Goal: Task Accomplishment & Management: Use online tool/utility

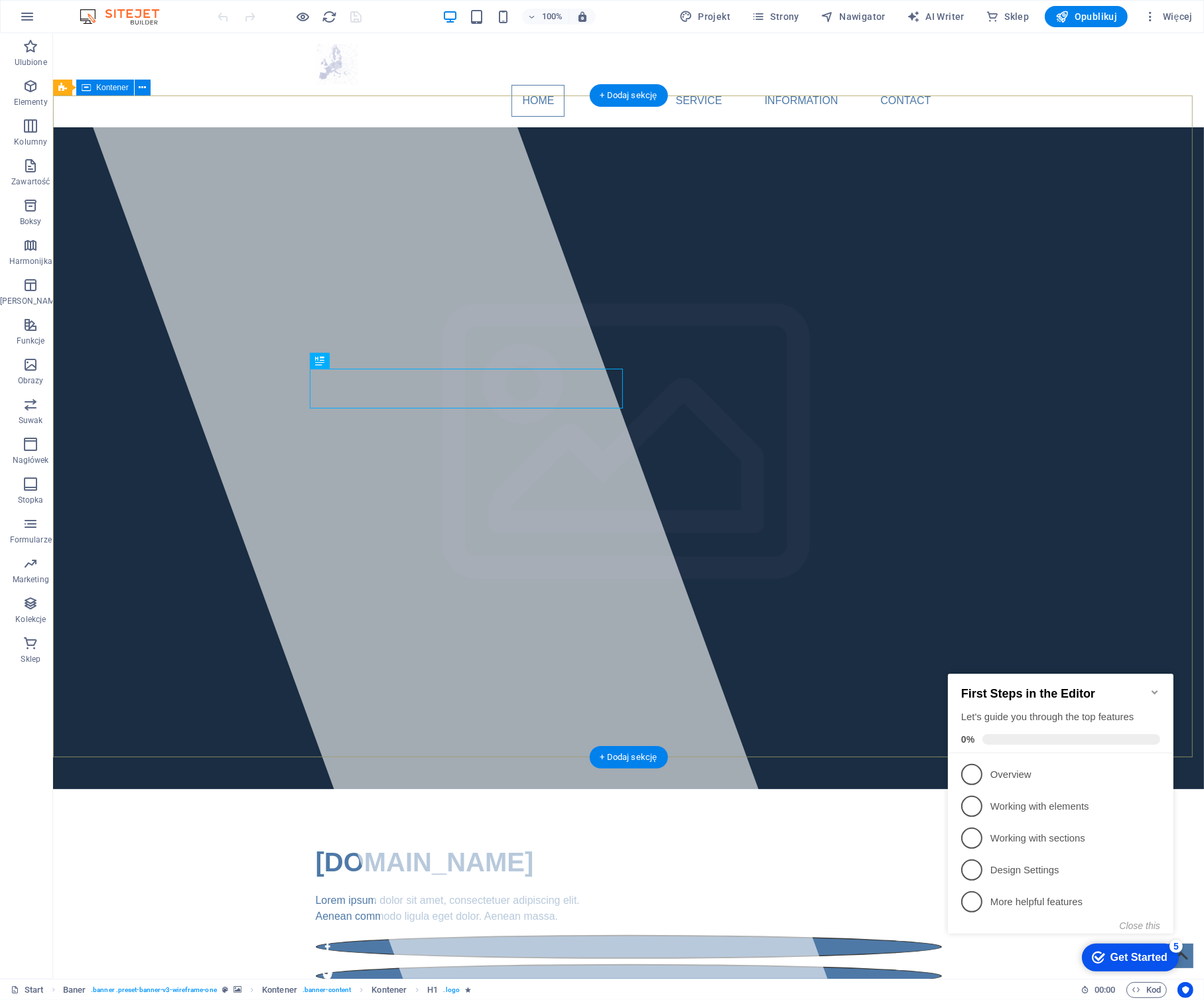
click at [840, 789] on div "[DOMAIN_NAME] Lorem ipsum dolor sit amet, consectetuer adipiscing elit. Aenean …" at bounding box center [628, 929] width 1151 height 281
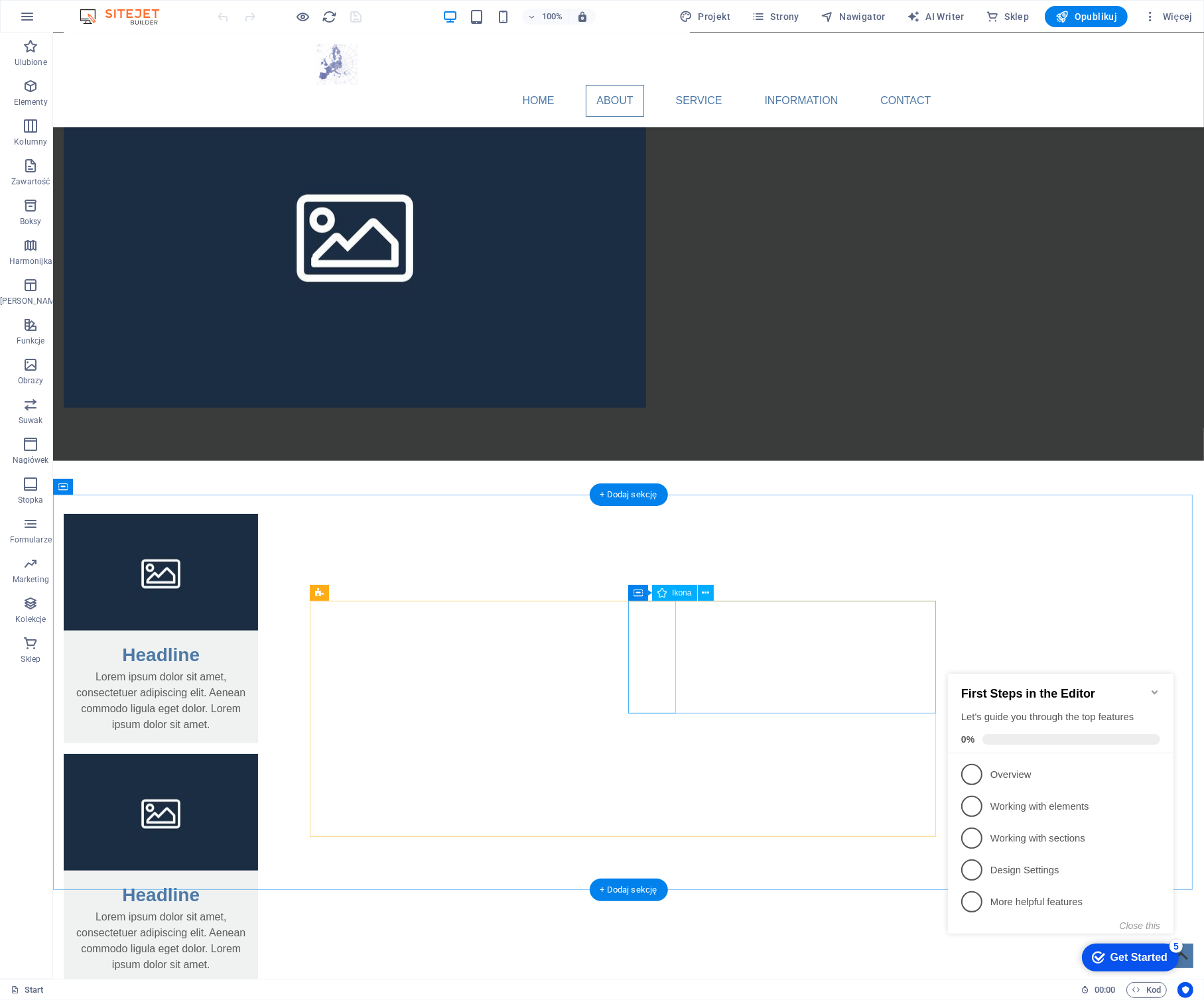
scroll to position [1127, 0]
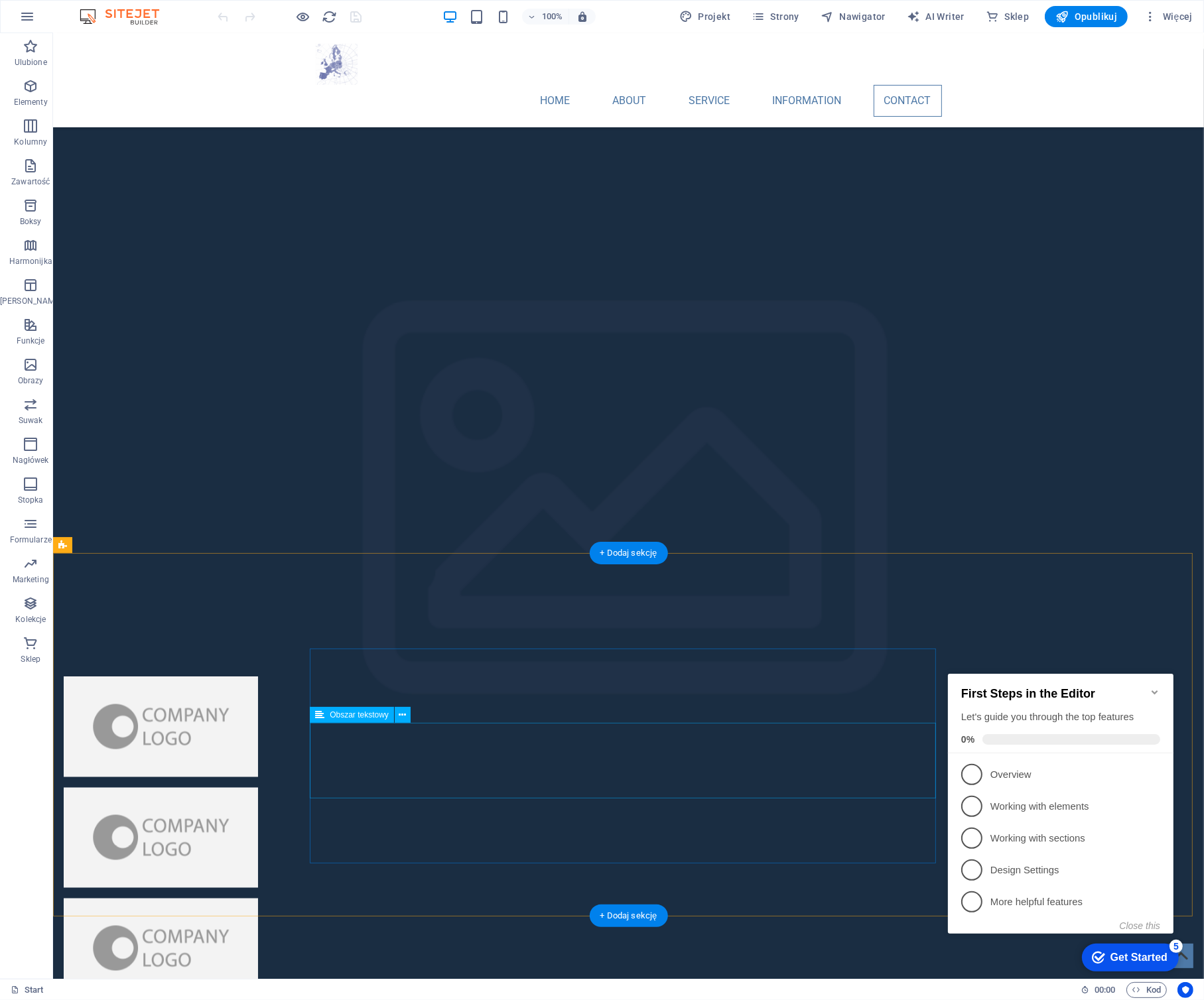
scroll to position [3046, 0]
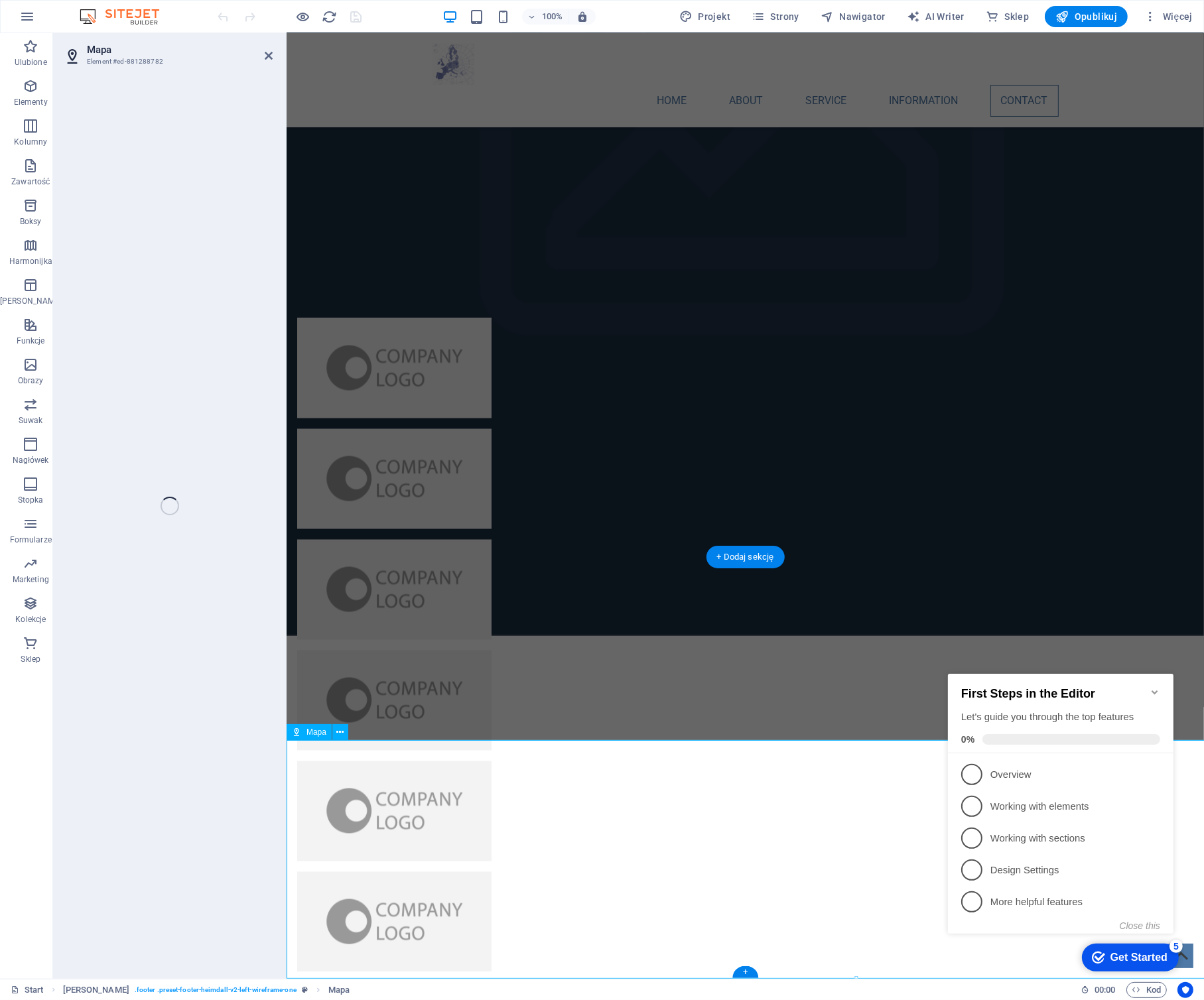
select select "1"
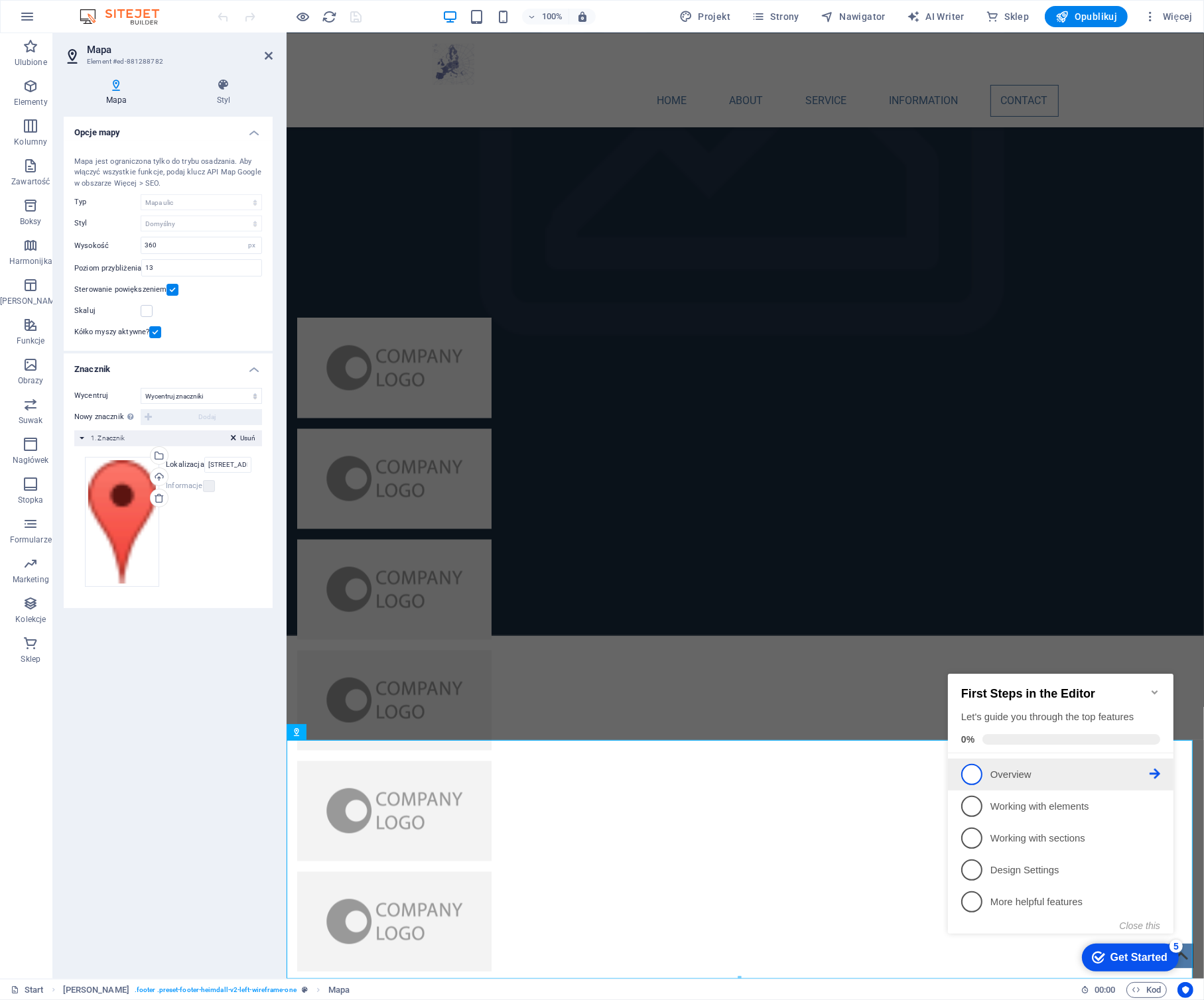
click at [1073, 769] on p "Overview - incomplete" at bounding box center [1069, 774] width 159 height 14
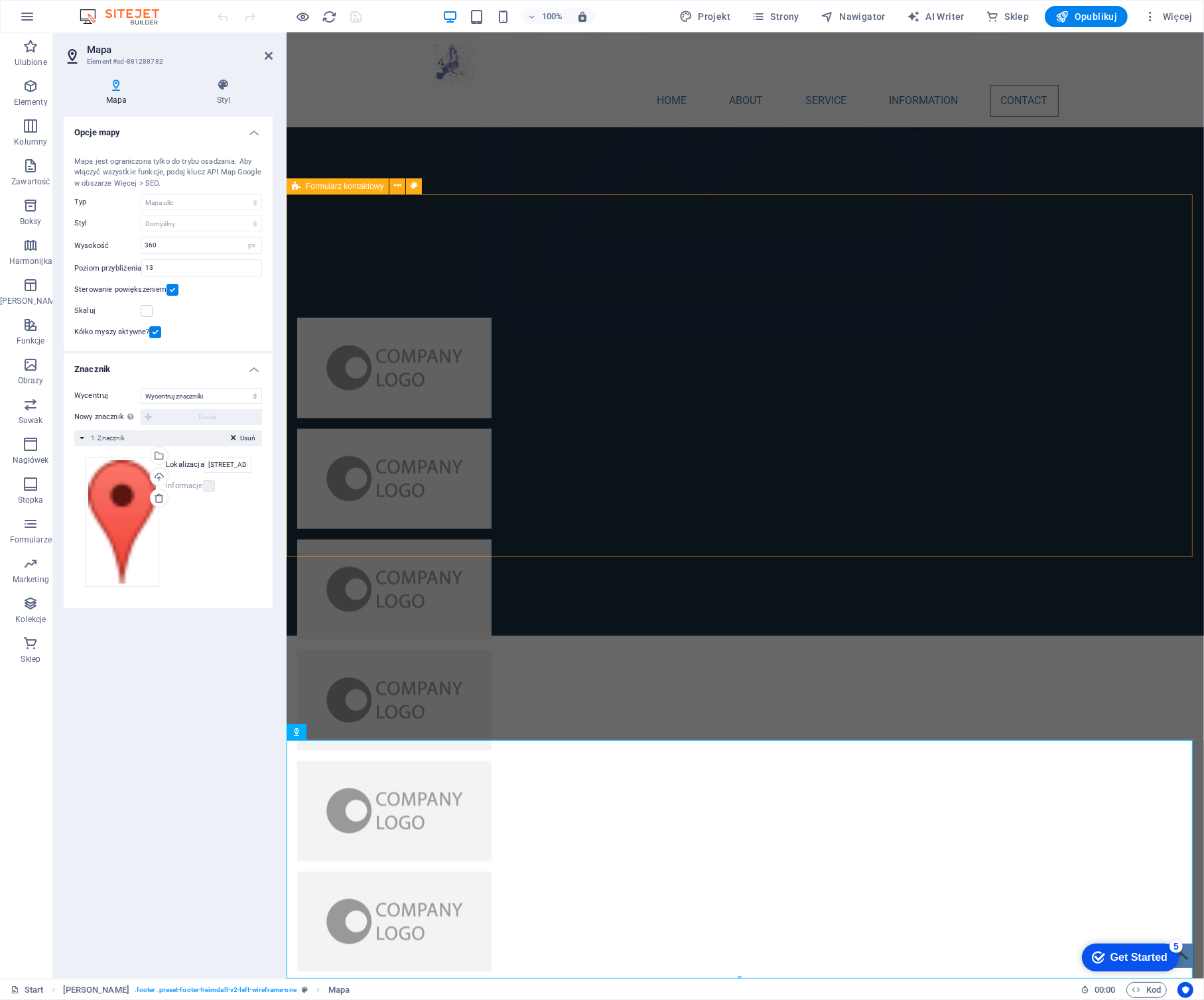
scroll to position [0, 0]
click at [198, 705] on div "Opcje mapy Centrum mapy Berlin Mapa jest ograniczona tylko do trybu osadzania. …" at bounding box center [168, 542] width 209 height 851
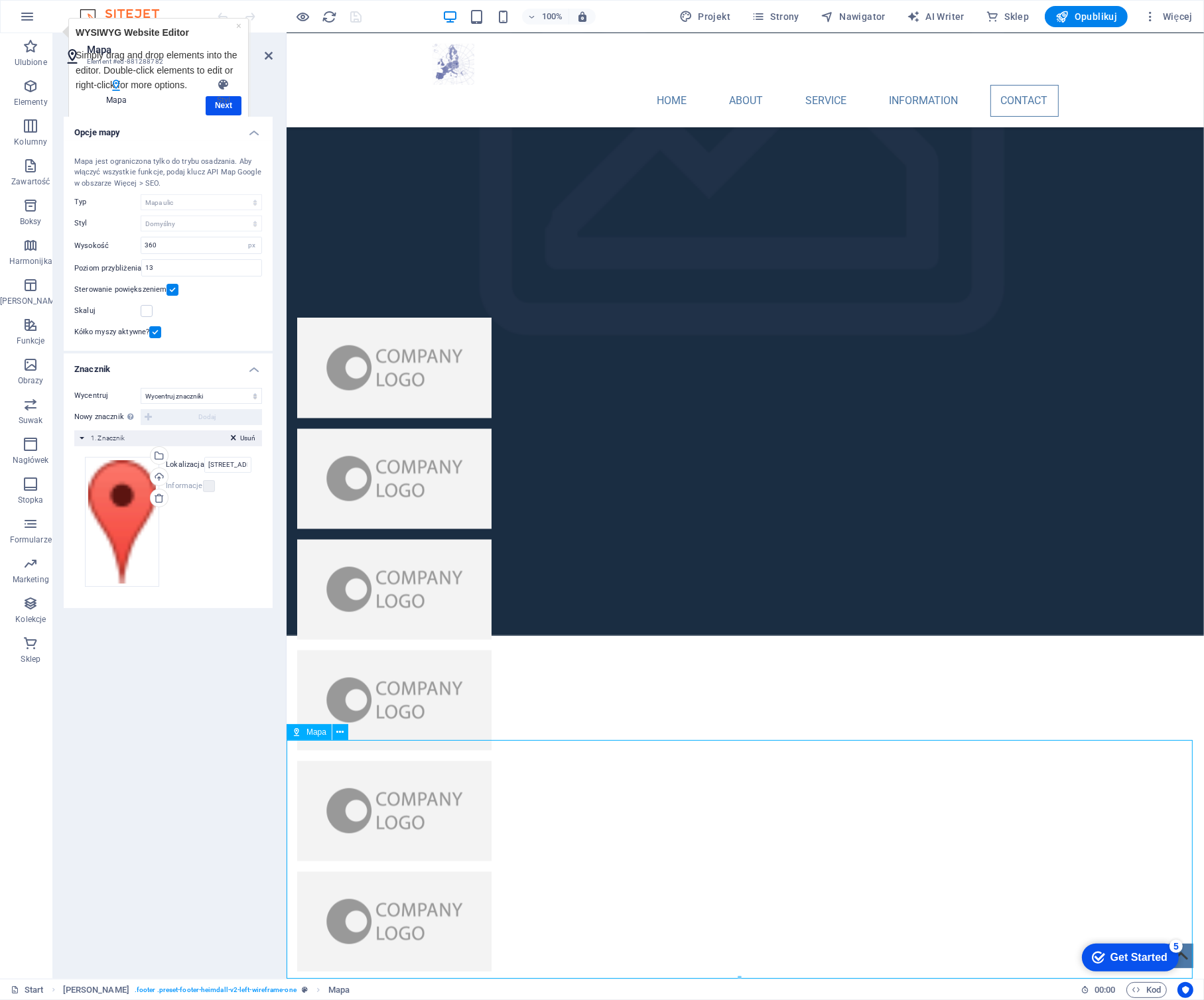
drag, startPoint x: 737, startPoint y: 841, endPoint x: 665, endPoint y: 850, distance: 72.6
click at [132, 474] on div "Przeciągnij pliki tutaj, kliknij, aby wybrać pliki lub wybierz pliki z Plików l…" at bounding box center [122, 521] width 74 height 130
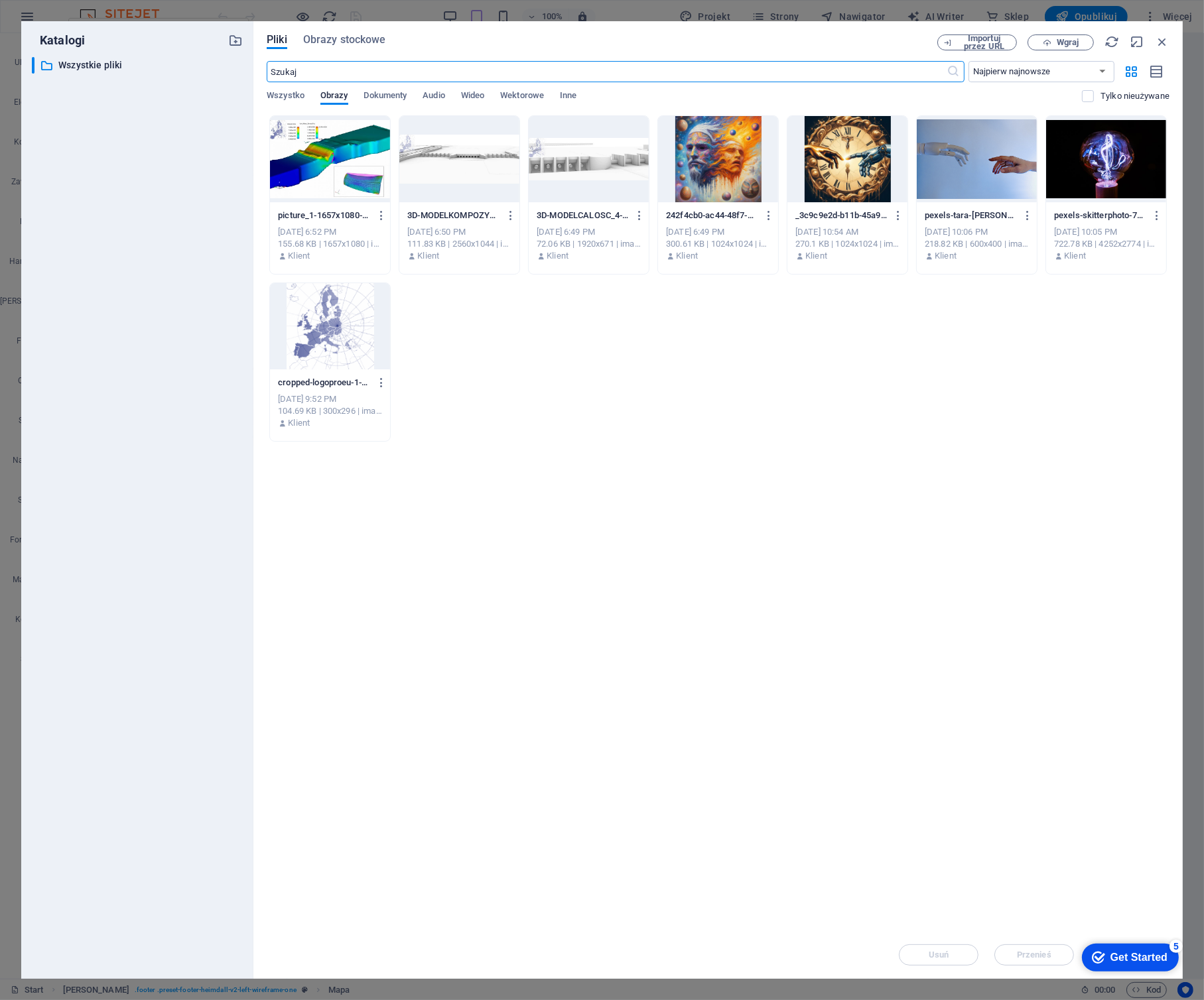
drag, startPoint x: 143, startPoint y: 485, endPoint x: 129, endPoint y: 497, distance: 18.4
click at [129, 497] on div "​ Wszystkie pliki Wszystkie pliki" at bounding box center [137, 512] width 211 height 911
click at [1160, 38] on icon "button" at bounding box center [1161, 41] width 14 height 14
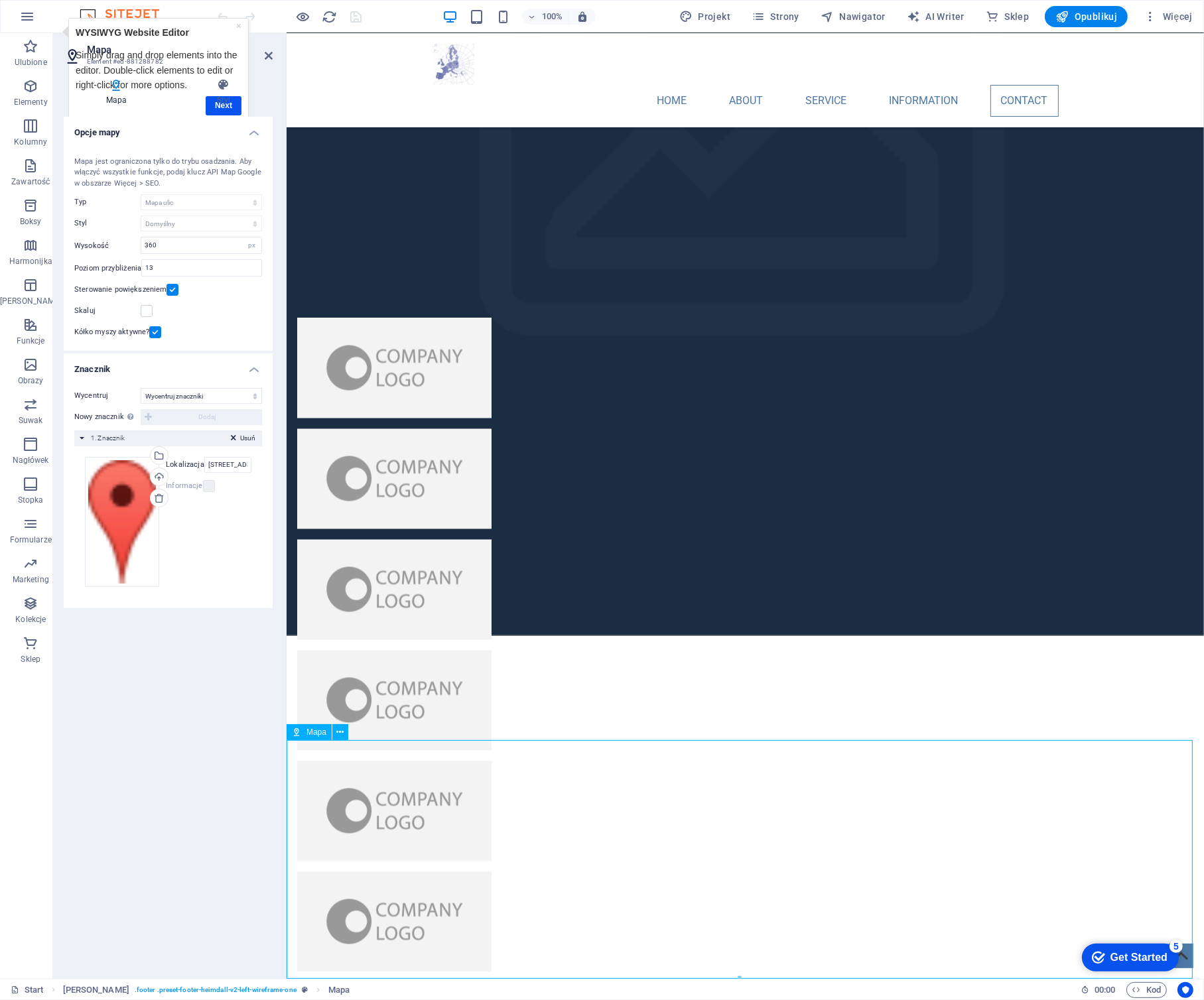
drag, startPoint x: 1000, startPoint y: 885, endPoint x: 927, endPoint y: 793, distance: 117.4
click at [304, 731] on div "Mapa" at bounding box center [309, 732] width 45 height 16
click at [343, 732] on icon at bounding box center [340, 732] width 8 height 14
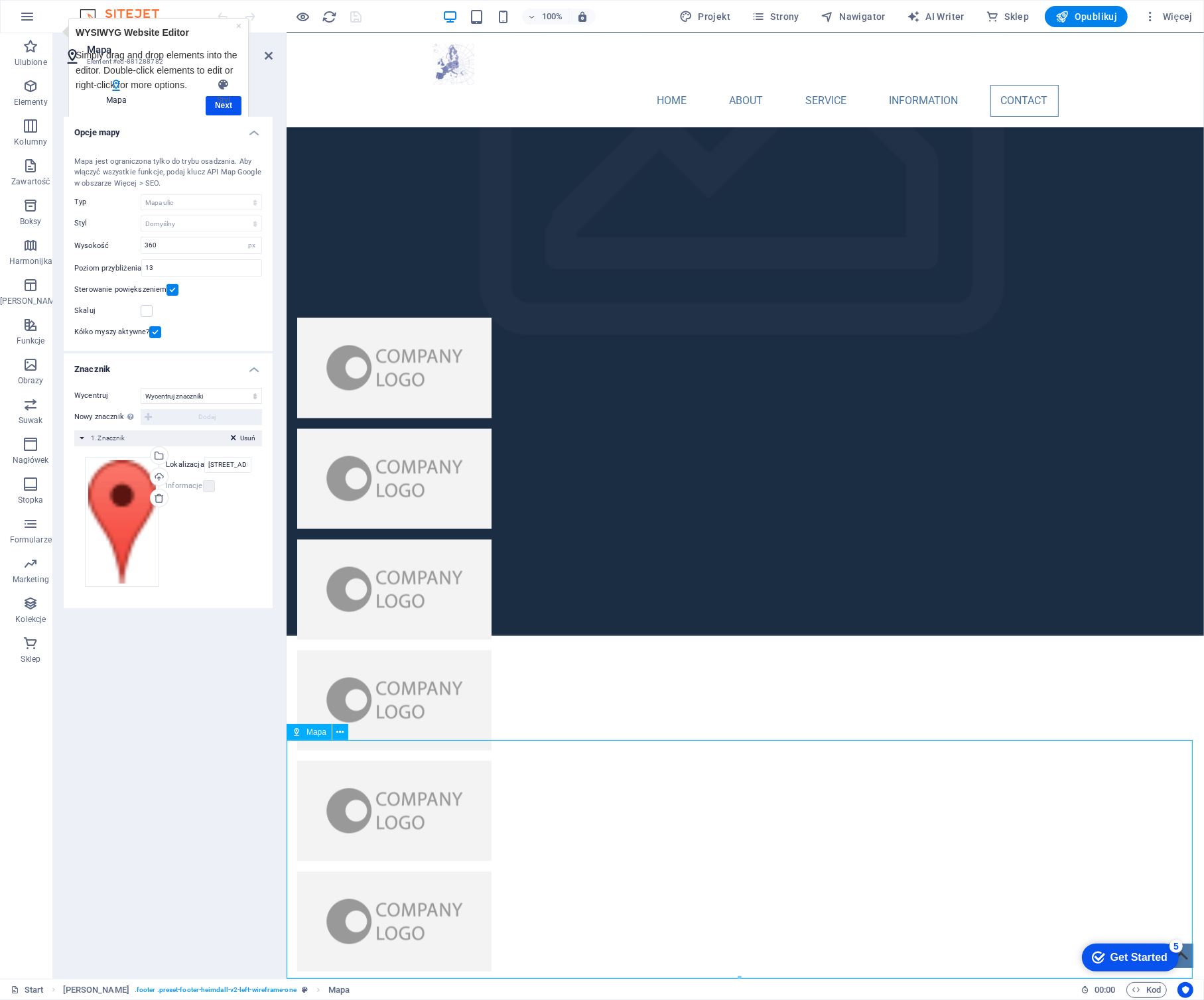
drag, startPoint x: 871, startPoint y: 904, endPoint x: 832, endPoint y: 790, distance: 120.5
click at [340, 733] on icon at bounding box center [340, 732] width 8 height 14
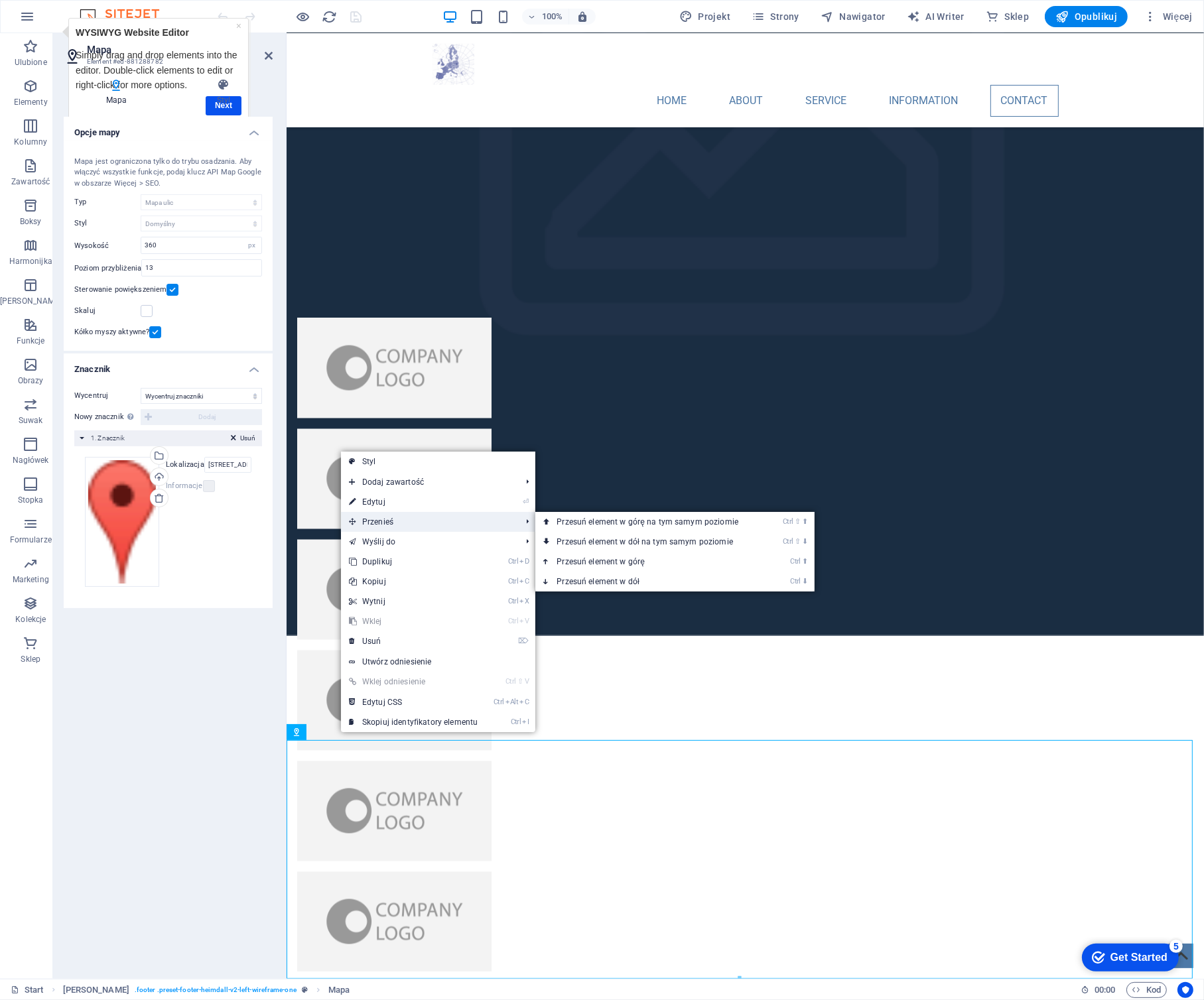
click at [375, 523] on span "Przenieś" at bounding box center [428, 521] width 174 height 20
click at [614, 512] on link "Ctrl ⇧ ⬆ Przesuń element w górę na tym samym poziomie" at bounding box center [649, 521] width 229 height 20
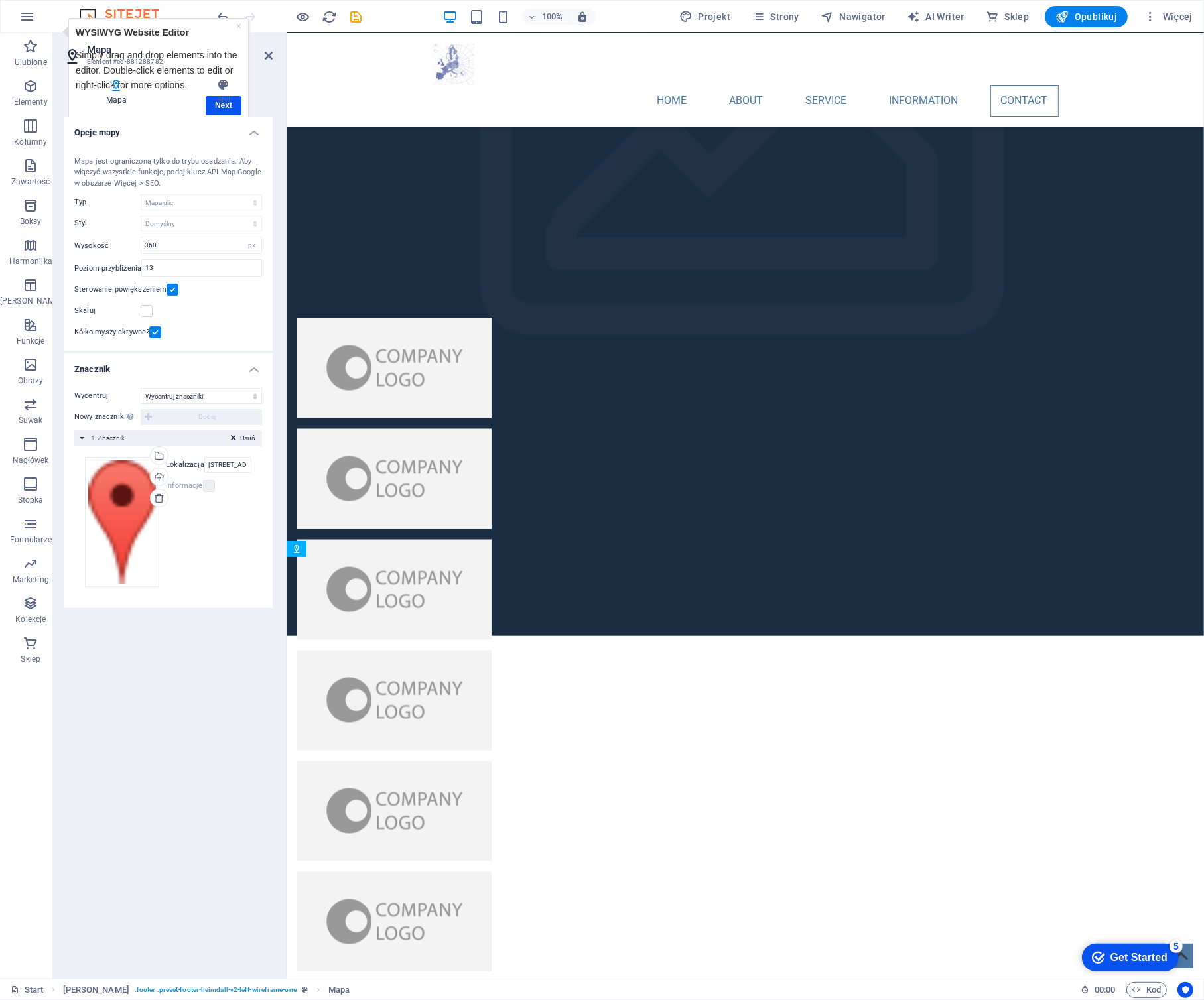
drag, startPoint x: 646, startPoint y: 787, endPoint x: 670, endPoint y: 956, distance: 170.7
drag, startPoint x: 1133, startPoint y: 953, endPoint x: 1263, endPoint y: 1224, distance: 300.6
click at [1134, 953] on div "Get Started" at bounding box center [1138, 956] width 57 height 12
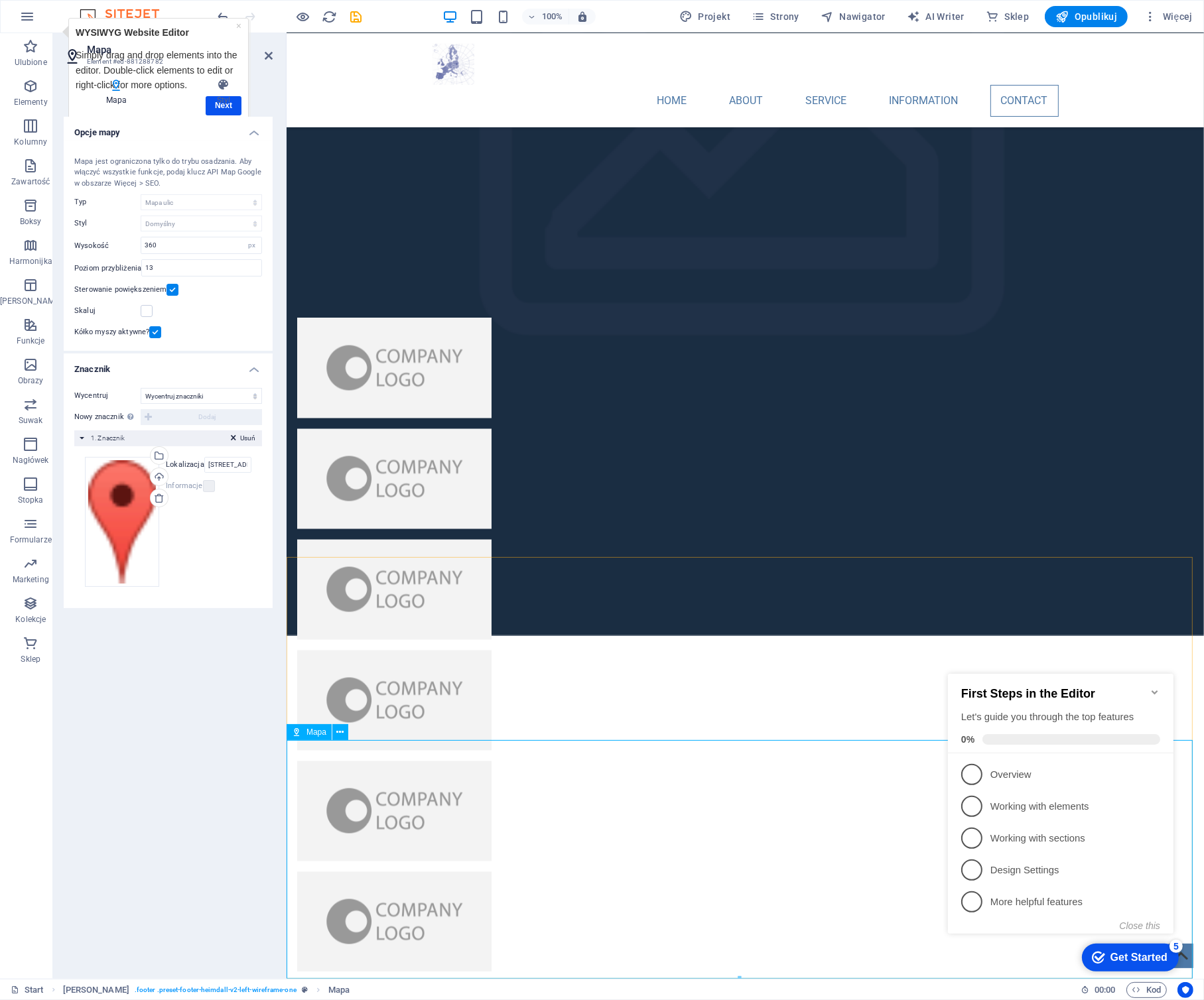
click at [222, 105] on h4 "Styl" at bounding box center [223, 92] width 98 height 28
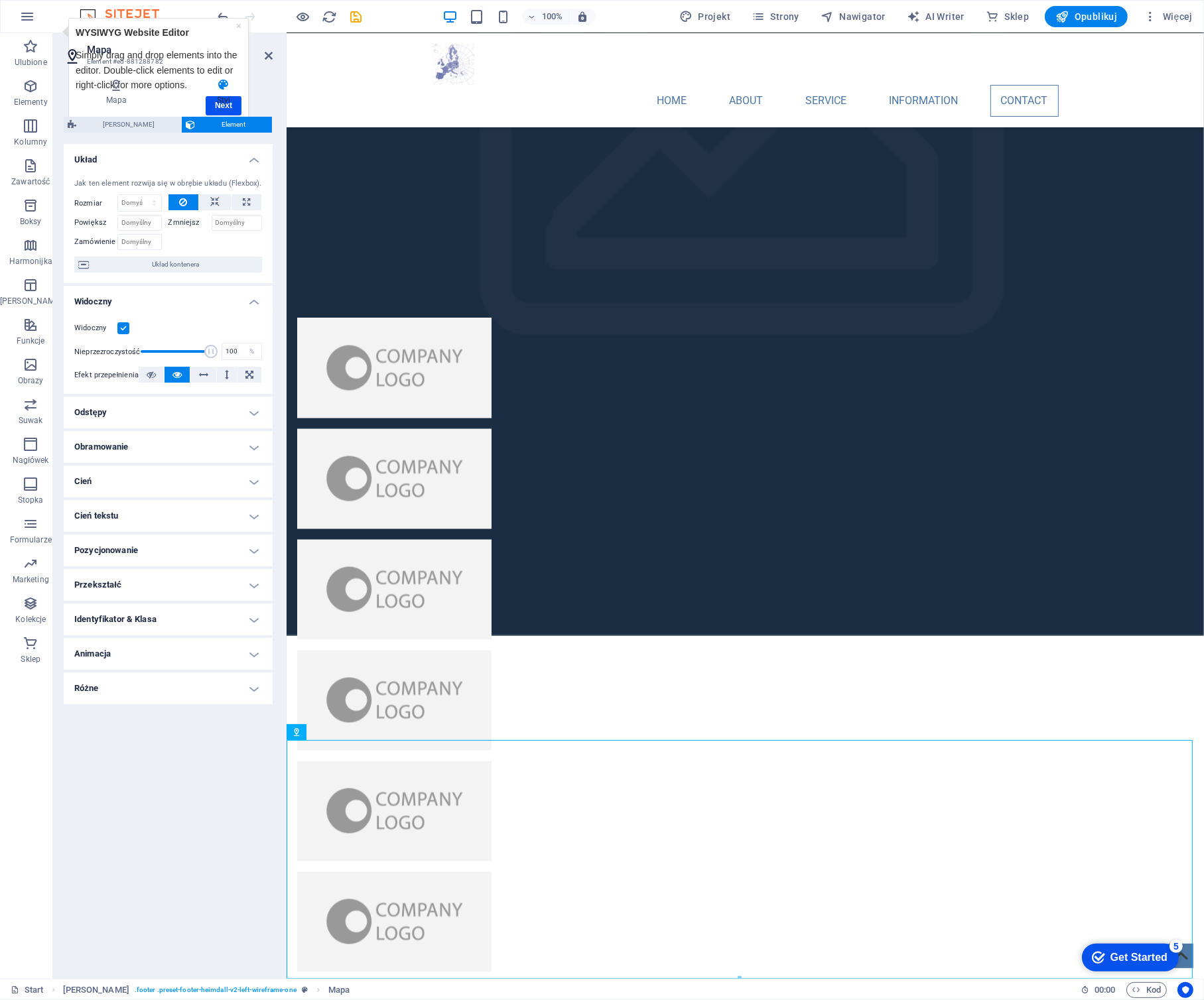
click at [228, 102] on h4 "Styl" at bounding box center [223, 92] width 98 height 28
drag, startPoint x: 238, startPoint y: 24, endPoint x: 297, endPoint y: 44, distance: 62.3
click at [239, 24] on link "×" at bounding box center [238, 25] width 5 height 11
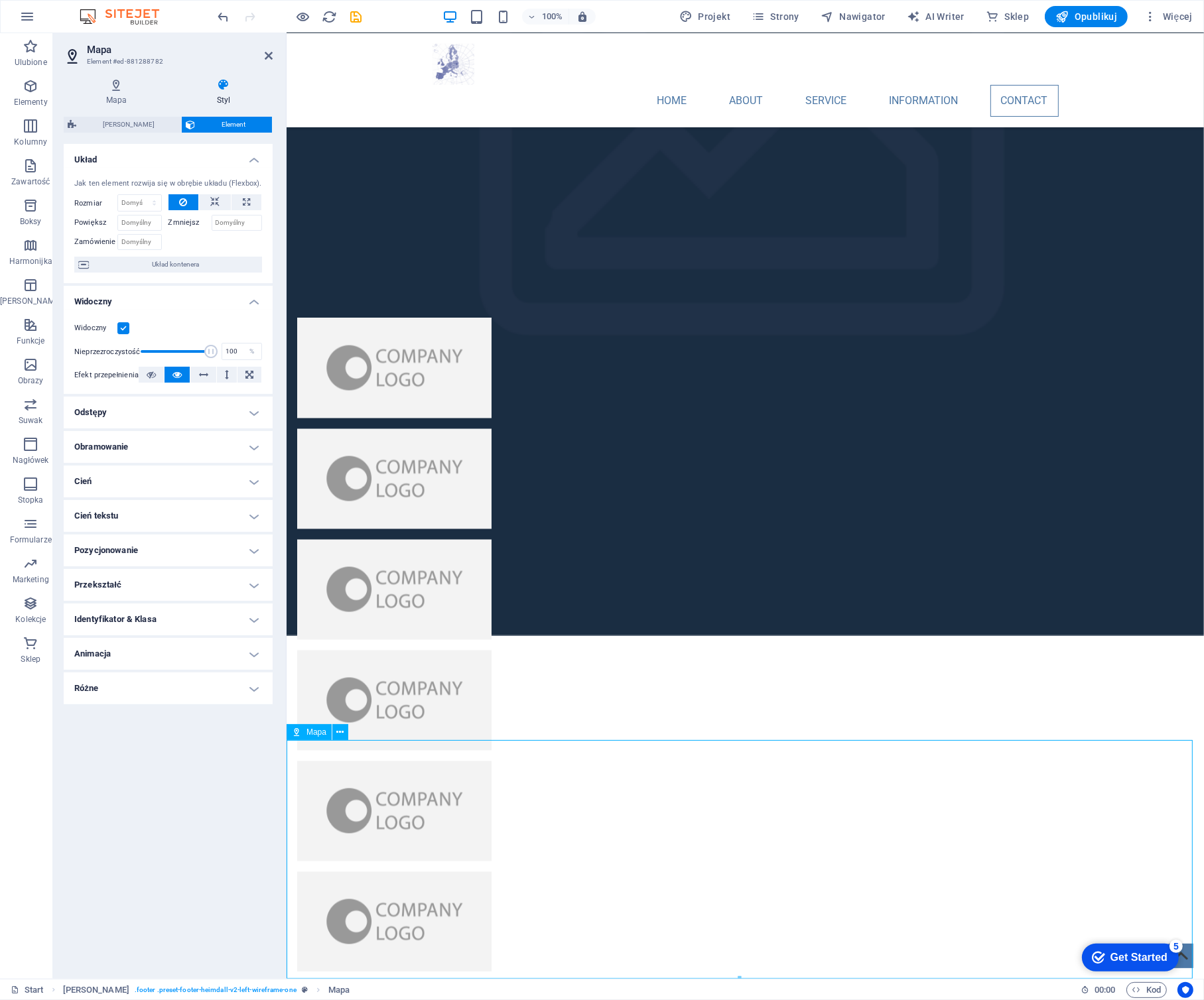
click at [118, 92] on h4 "Mapa" at bounding box center [119, 92] width 110 height 28
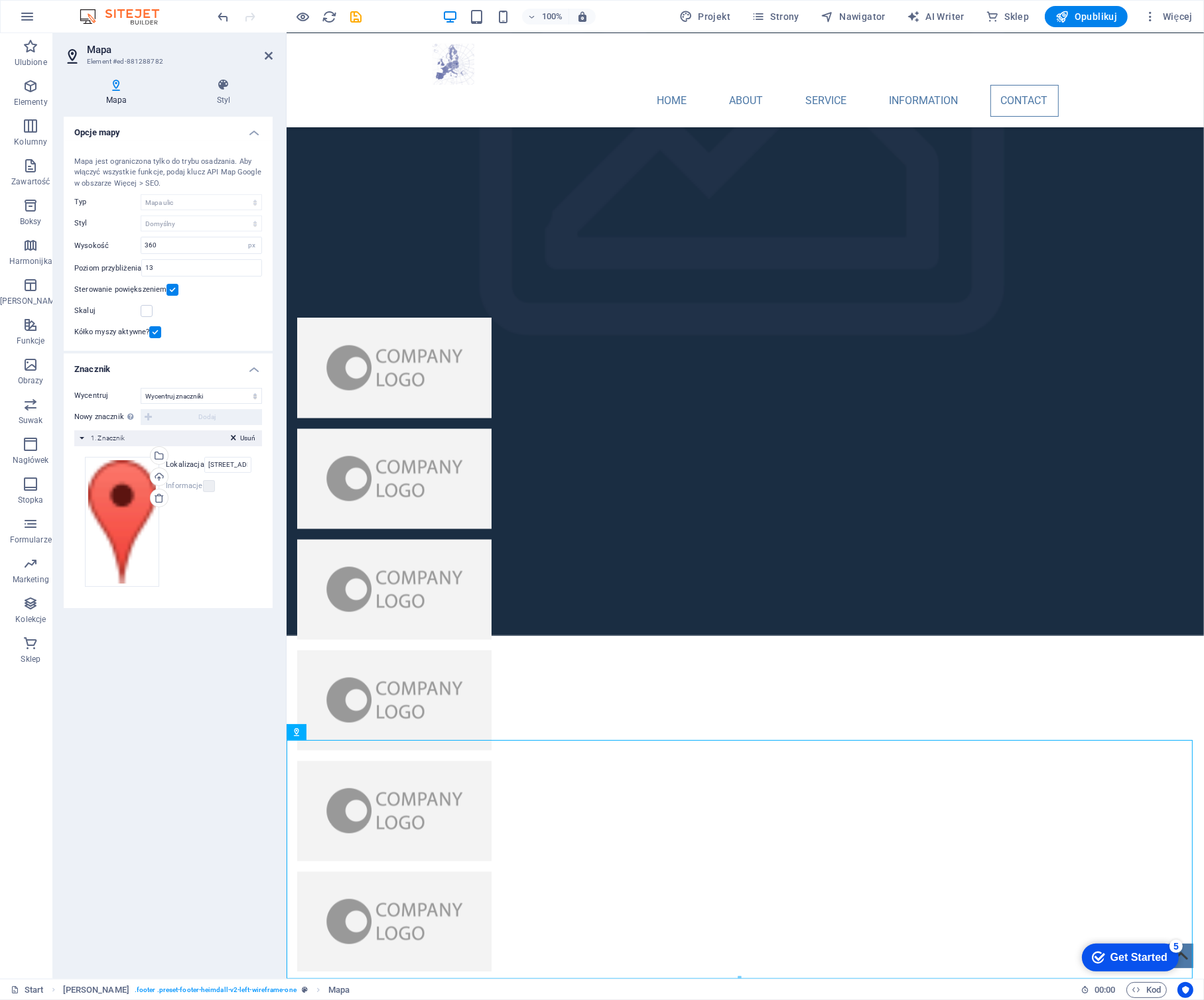
click at [165, 59] on h3 "Element #ed-881288782" at bounding box center [167, 62] width 159 height 12
click at [138, 60] on h3 "Element #ed-881288782" at bounding box center [167, 62] width 159 height 12
click at [341, 735] on icon at bounding box center [340, 732] width 8 height 14
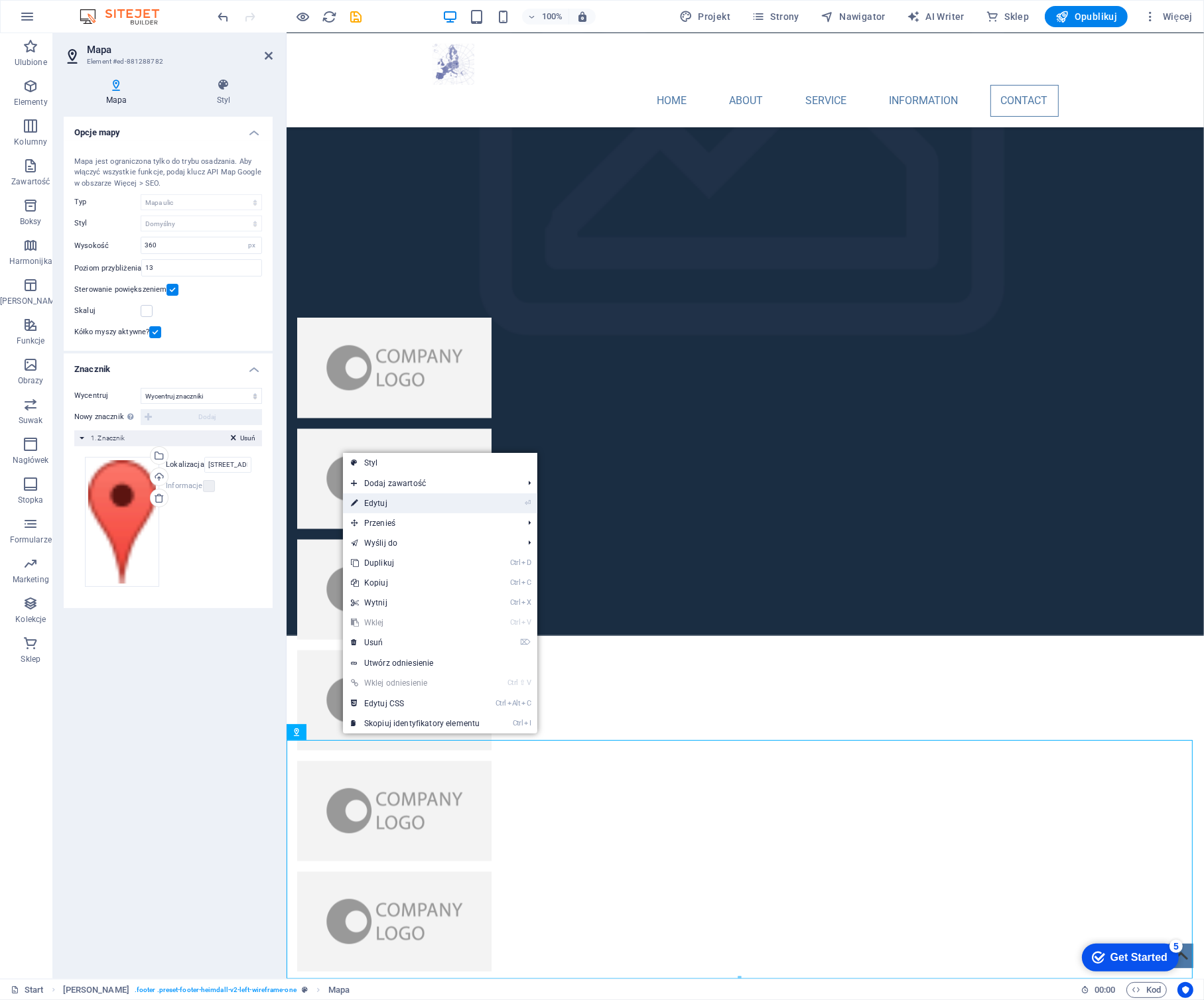
click at [409, 506] on link "⏎ Edytuj" at bounding box center [415, 503] width 144 height 20
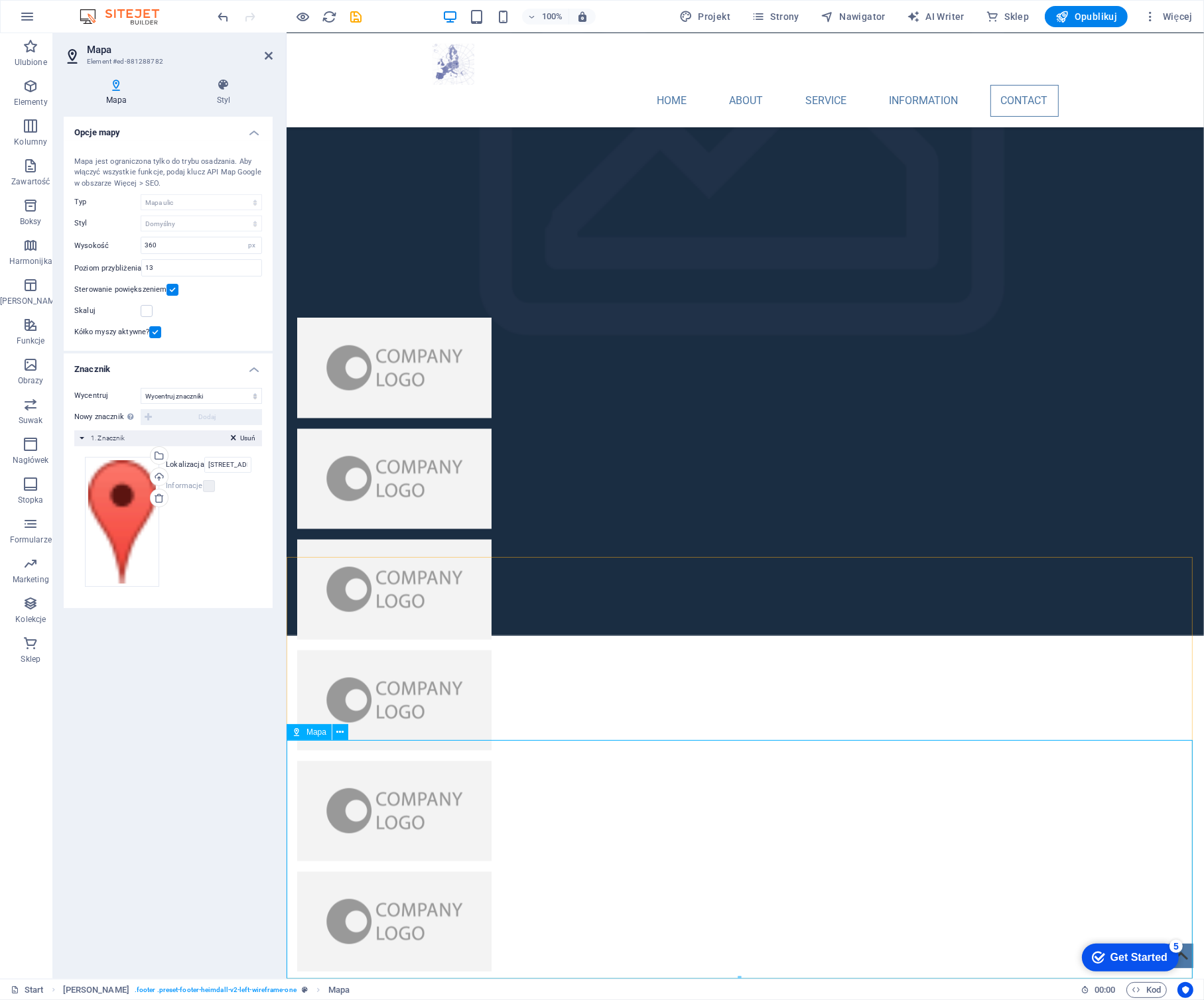
click at [302, 739] on div "Mapa" at bounding box center [309, 732] width 45 height 16
click at [312, 730] on span "Mapa" at bounding box center [316, 732] width 20 height 8
click at [313, 730] on span "Mapa" at bounding box center [316, 732] width 20 height 8
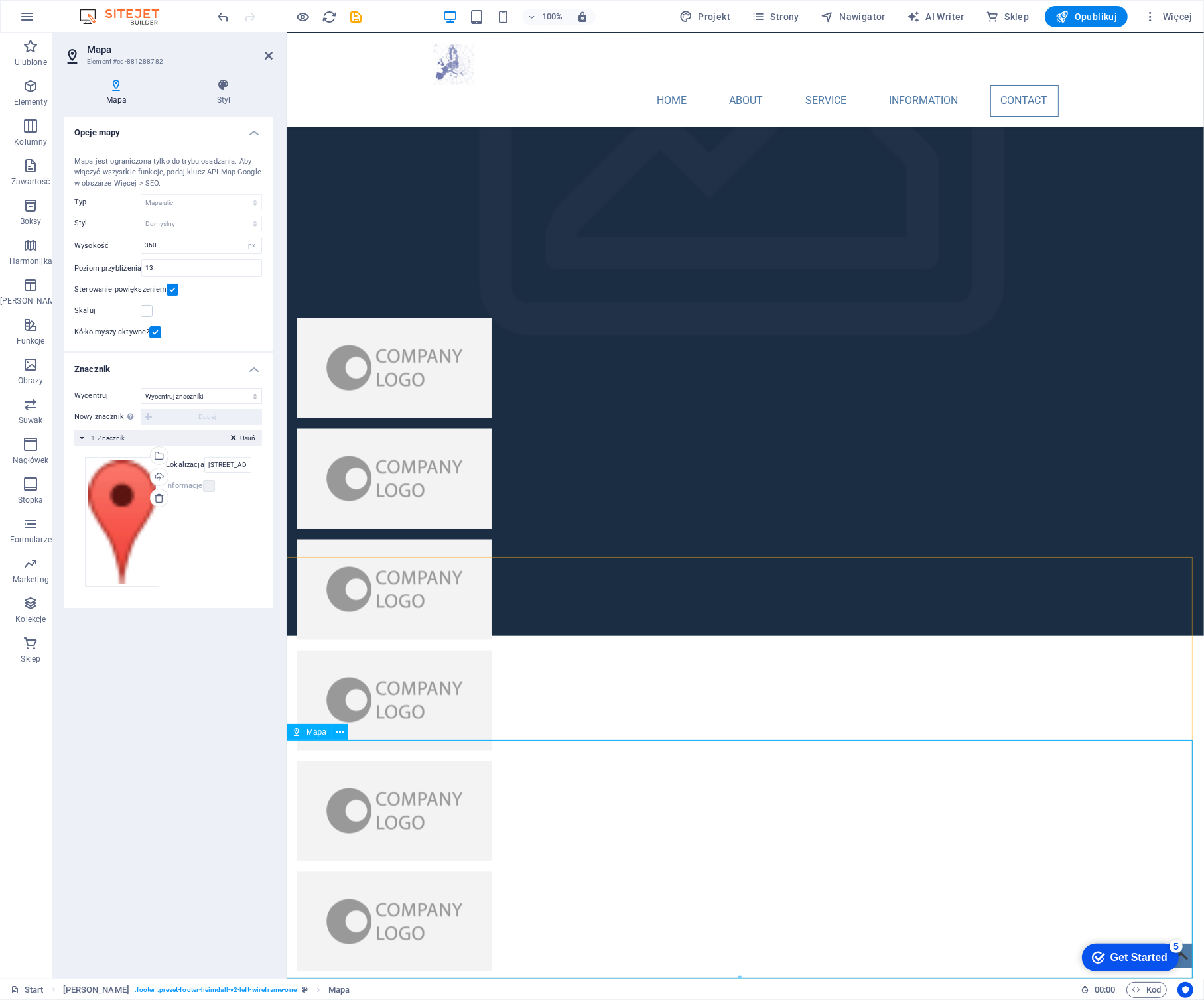
click at [118, 501] on div "Przeciągnij pliki tutaj, kliknij, aby wybrać pliki lub wybierz pliki z Plików l…" at bounding box center [122, 521] width 74 height 130
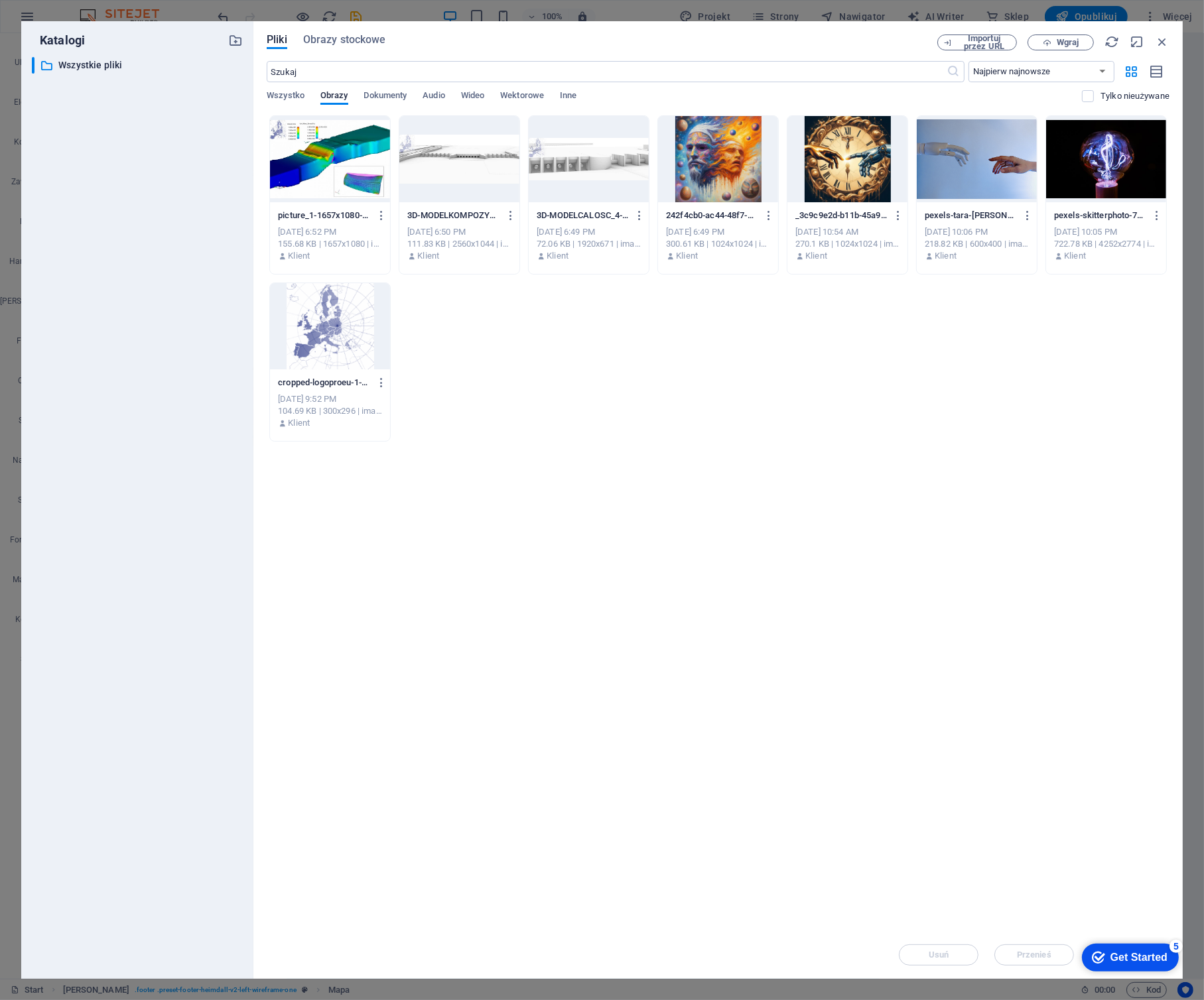
click at [118, 503] on div "​ Wszystkie pliki Wszystkie pliki" at bounding box center [137, 512] width 211 height 911
click at [1164, 41] on icon "button" at bounding box center [1161, 41] width 14 height 14
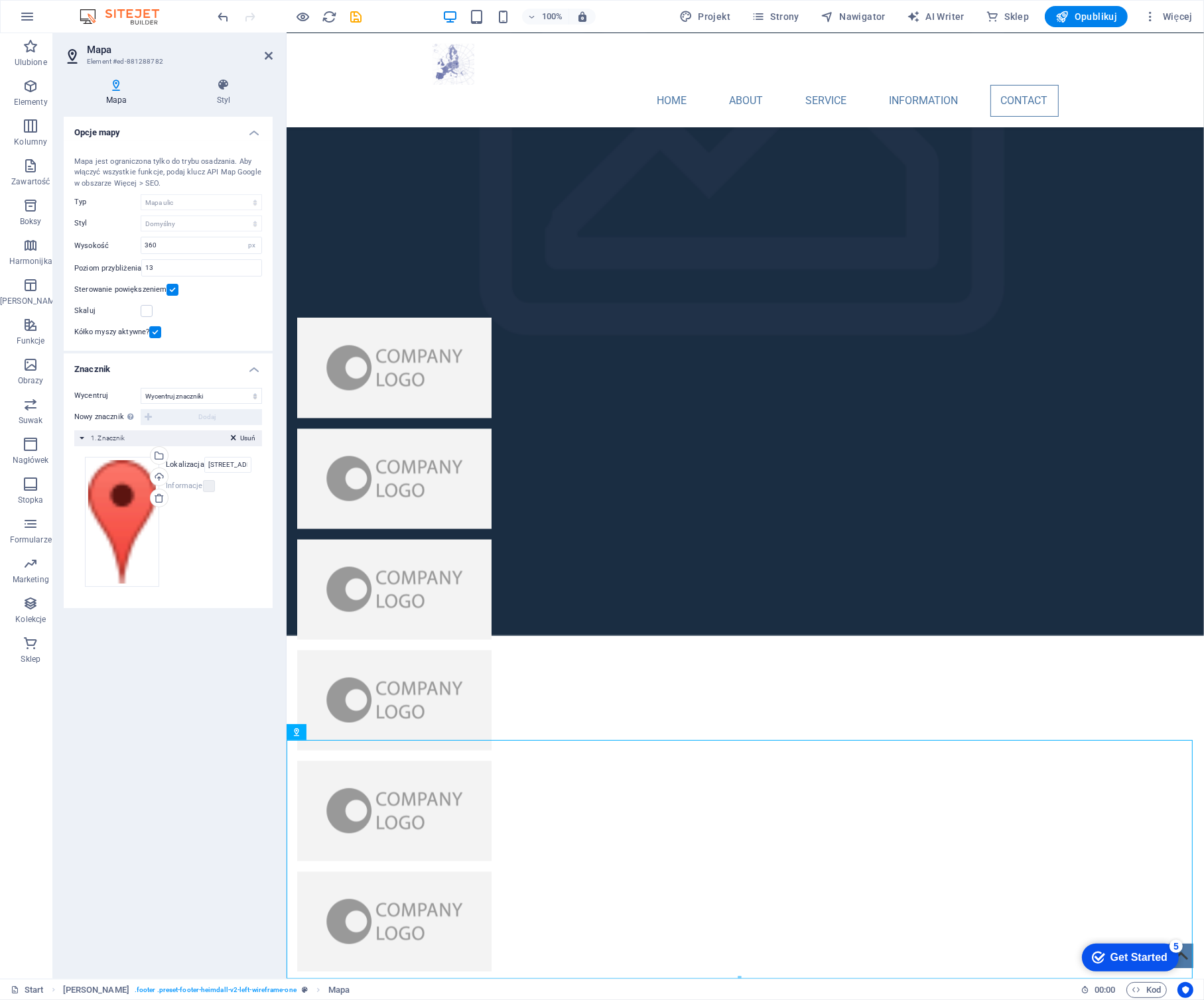
click at [1129, 953] on div "Get Started" at bounding box center [1138, 956] width 57 height 12
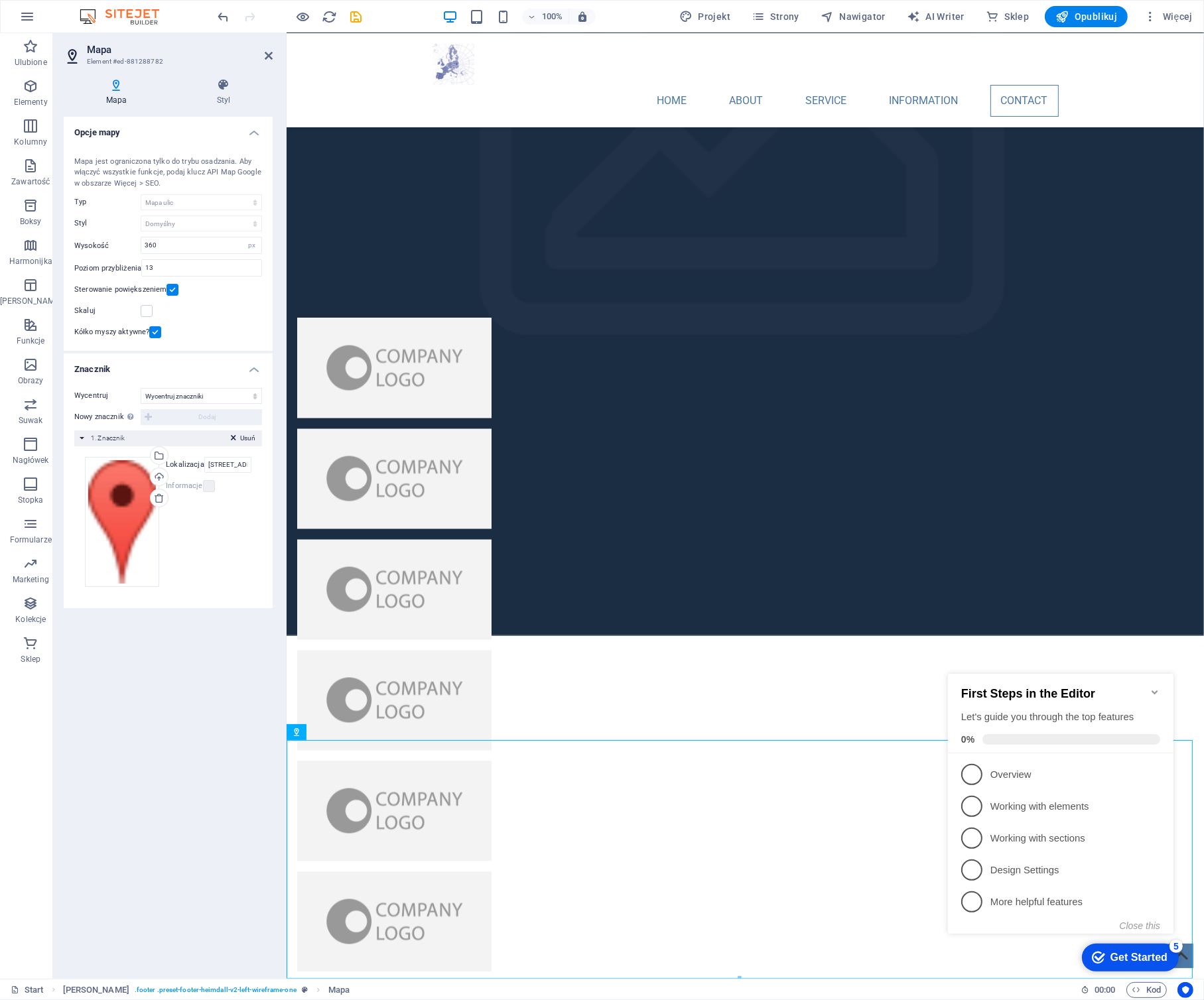
click at [1155, 686] on icon "Minimize checklist" at bounding box center [1154, 691] width 11 height 11
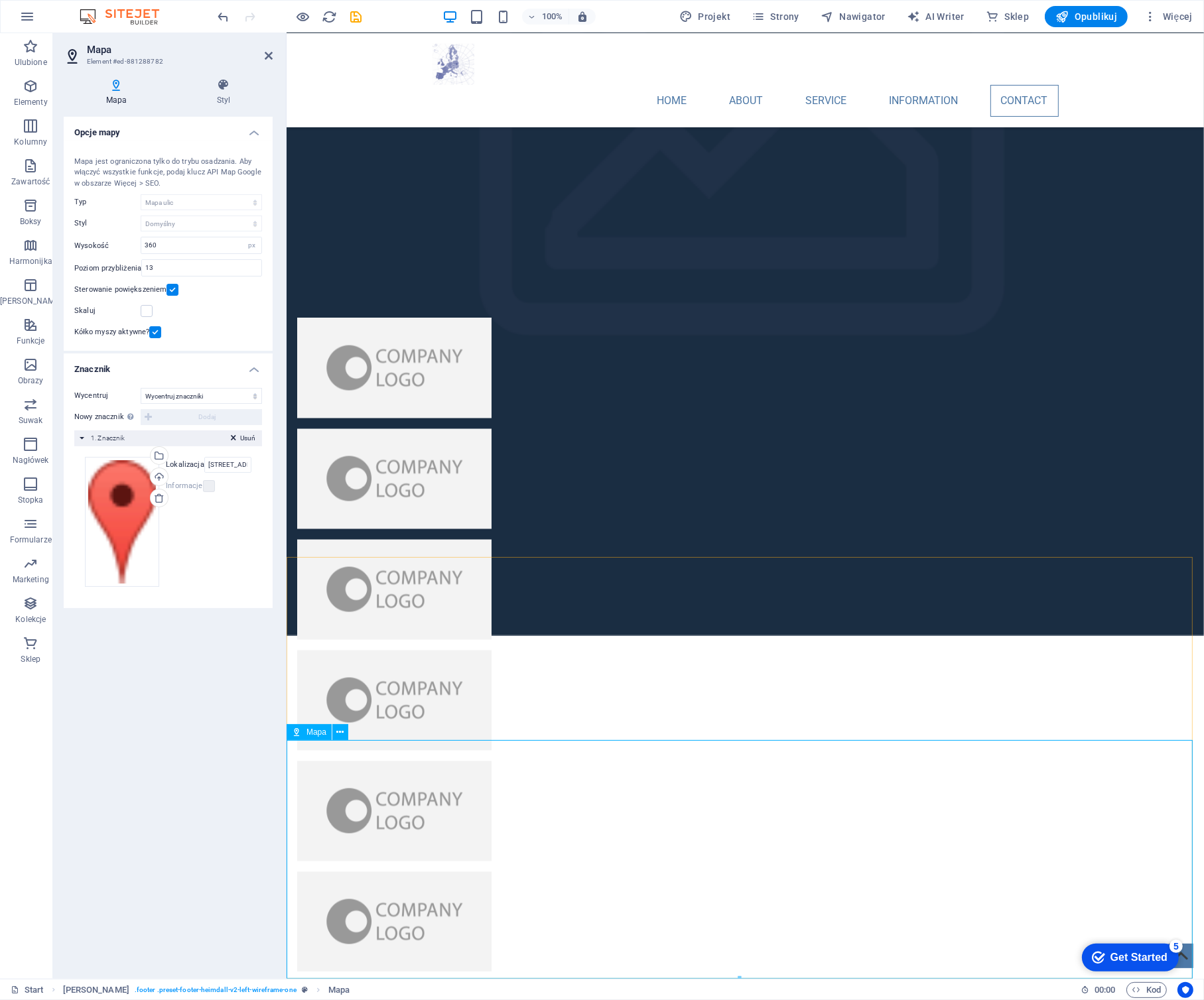
click at [220, 93] on h4 "Styl" at bounding box center [223, 92] width 98 height 28
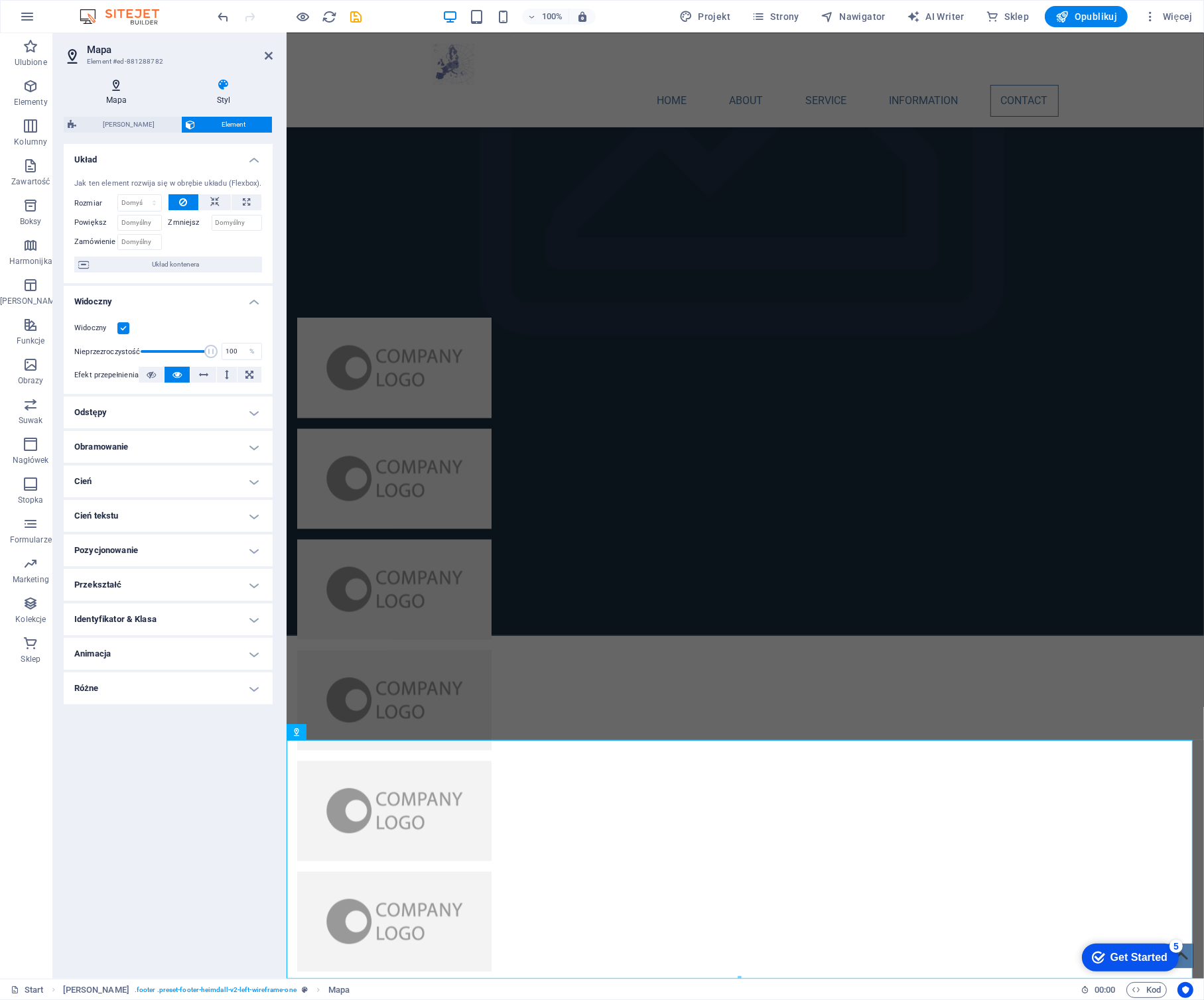
click at [123, 101] on h4 "Mapa" at bounding box center [119, 92] width 110 height 28
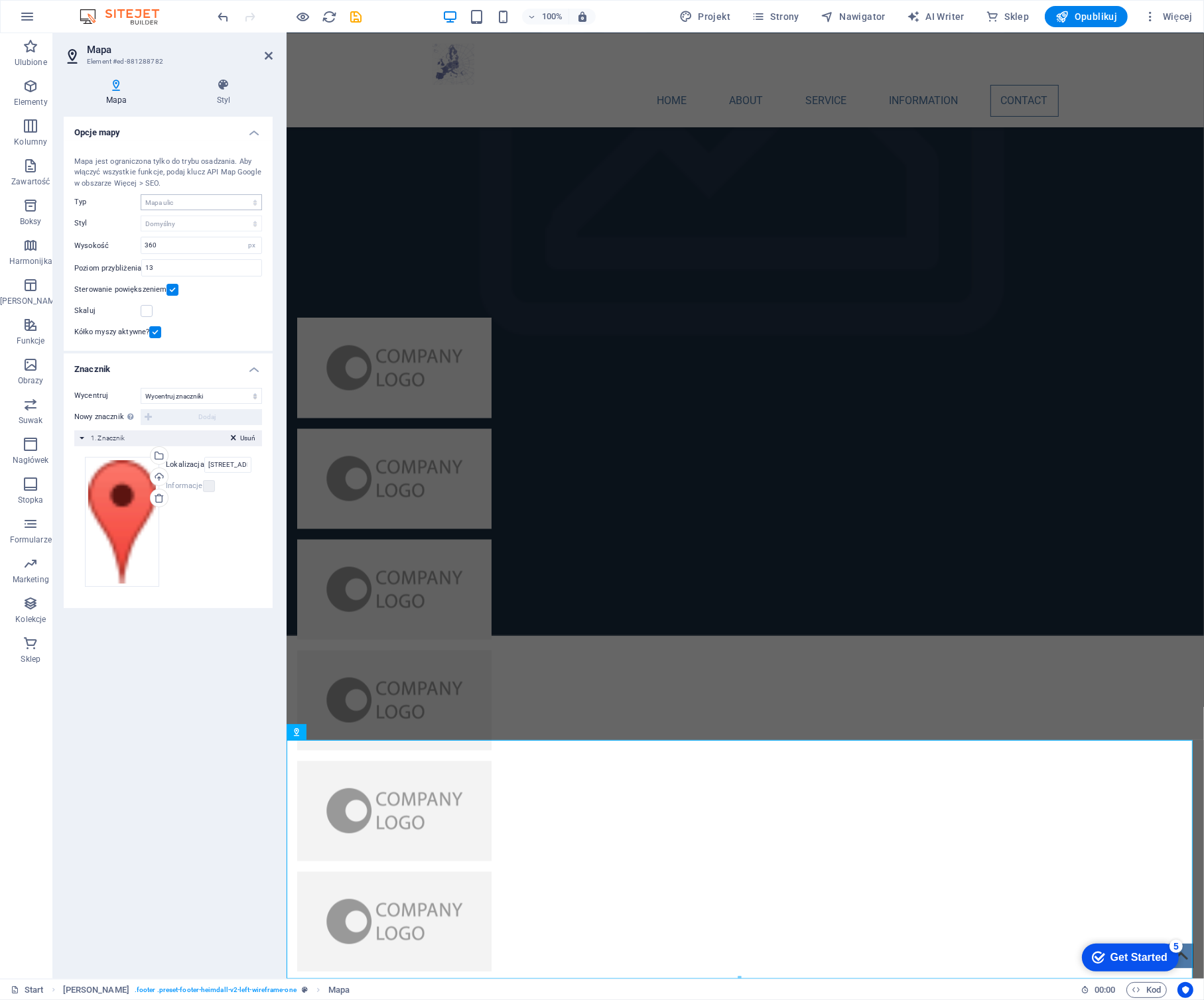
click at [217, 200] on select "Mapa ulic Widok satelitarny Widok satelitarny z ulicami Mapa terenu" at bounding box center [201, 202] width 121 height 16
click at [125, 59] on h3 "Element #ed-881288782" at bounding box center [167, 62] width 159 height 12
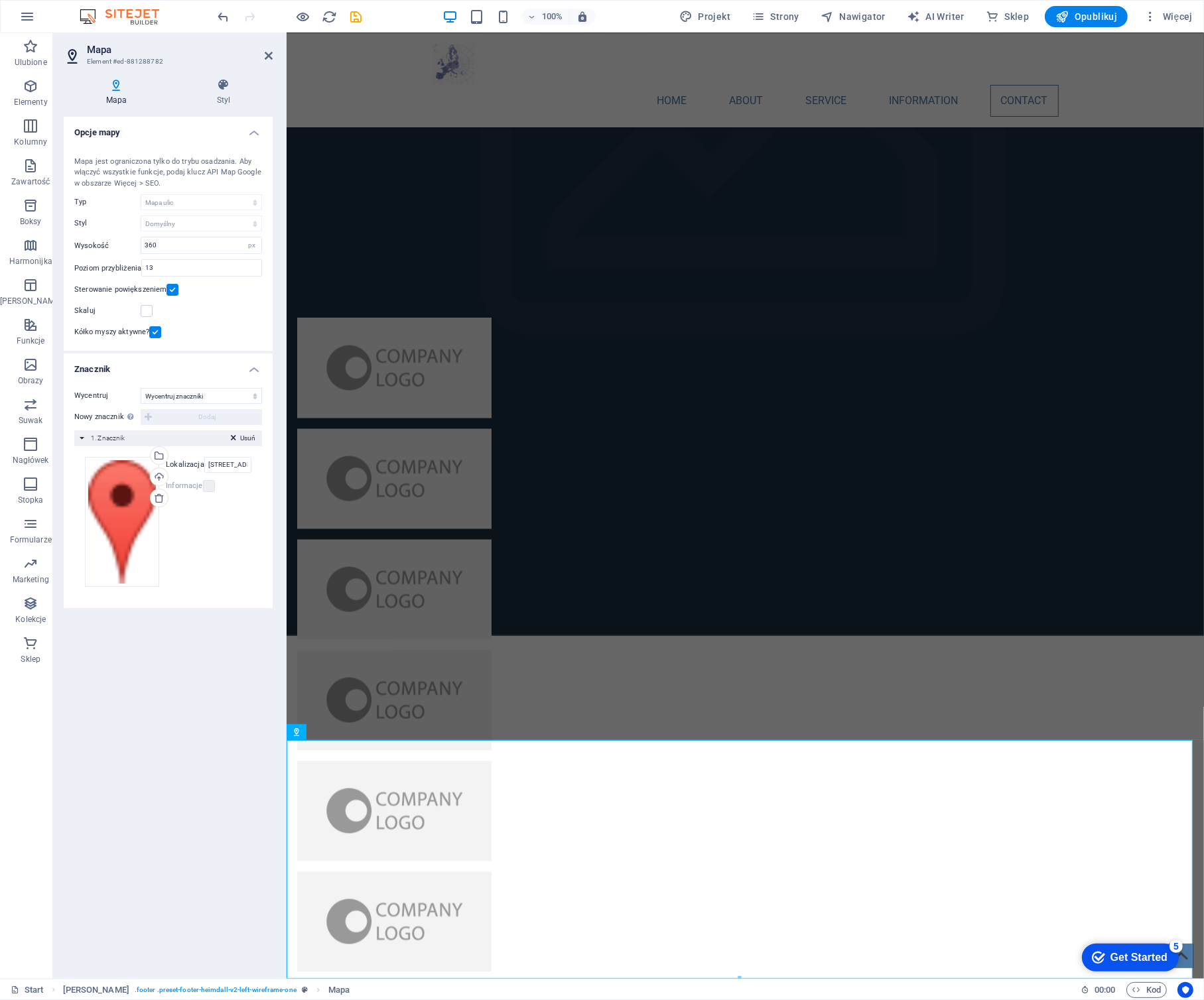
click at [119, 89] on icon at bounding box center [116, 85] width 105 height 14
click at [78, 53] on icon at bounding box center [74, 56] width 20 height 21
click at [119, 54] on h2 "Mapa" at bounding box center [180, 50] width 186 height 12
click at [219, 83] on icon at bounding box center [223, 85] width 98 height 14
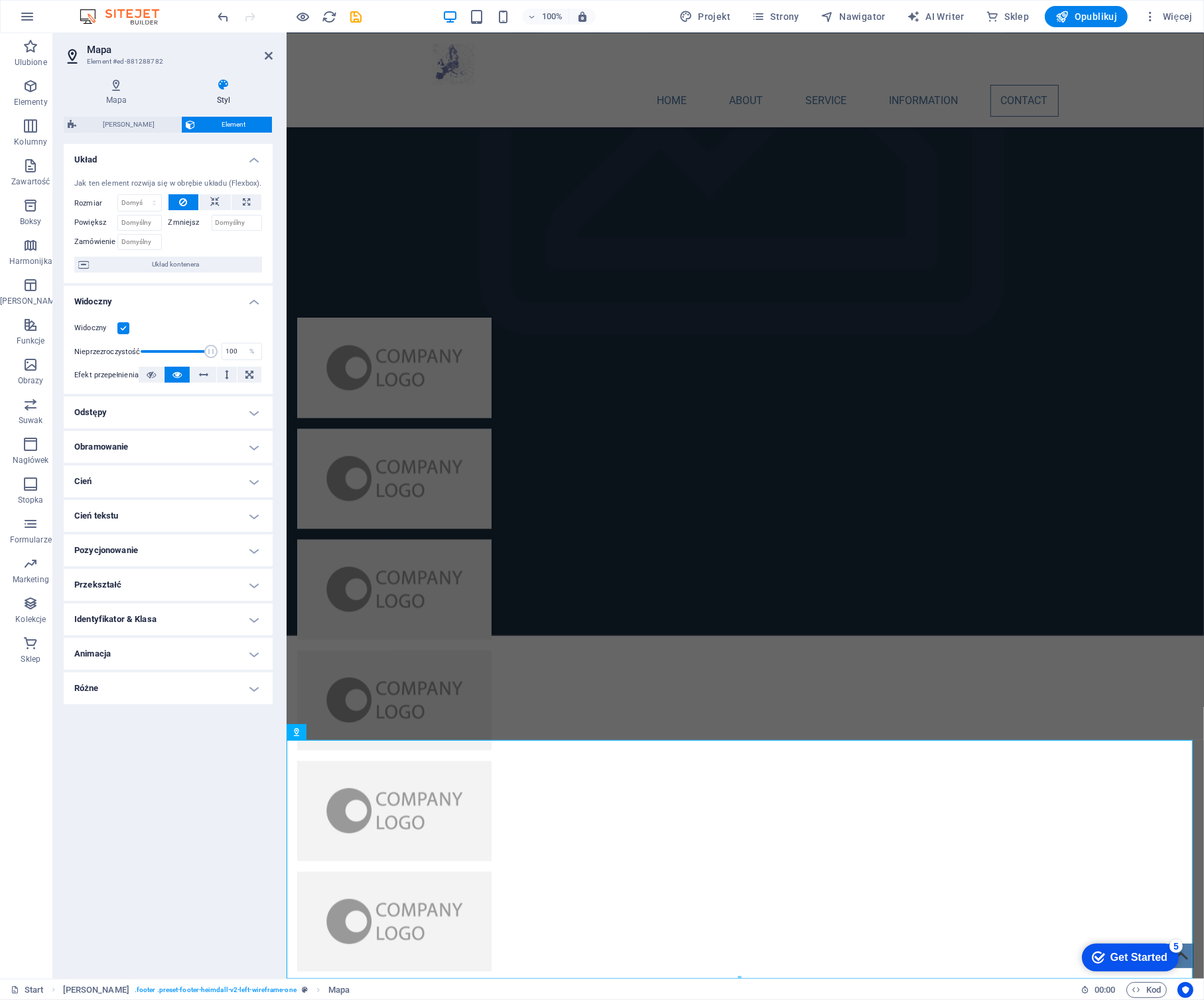
click at [156, 548] on h4 "Pozycjonowanie" at bounding box center [168, 550] width 209 height 32
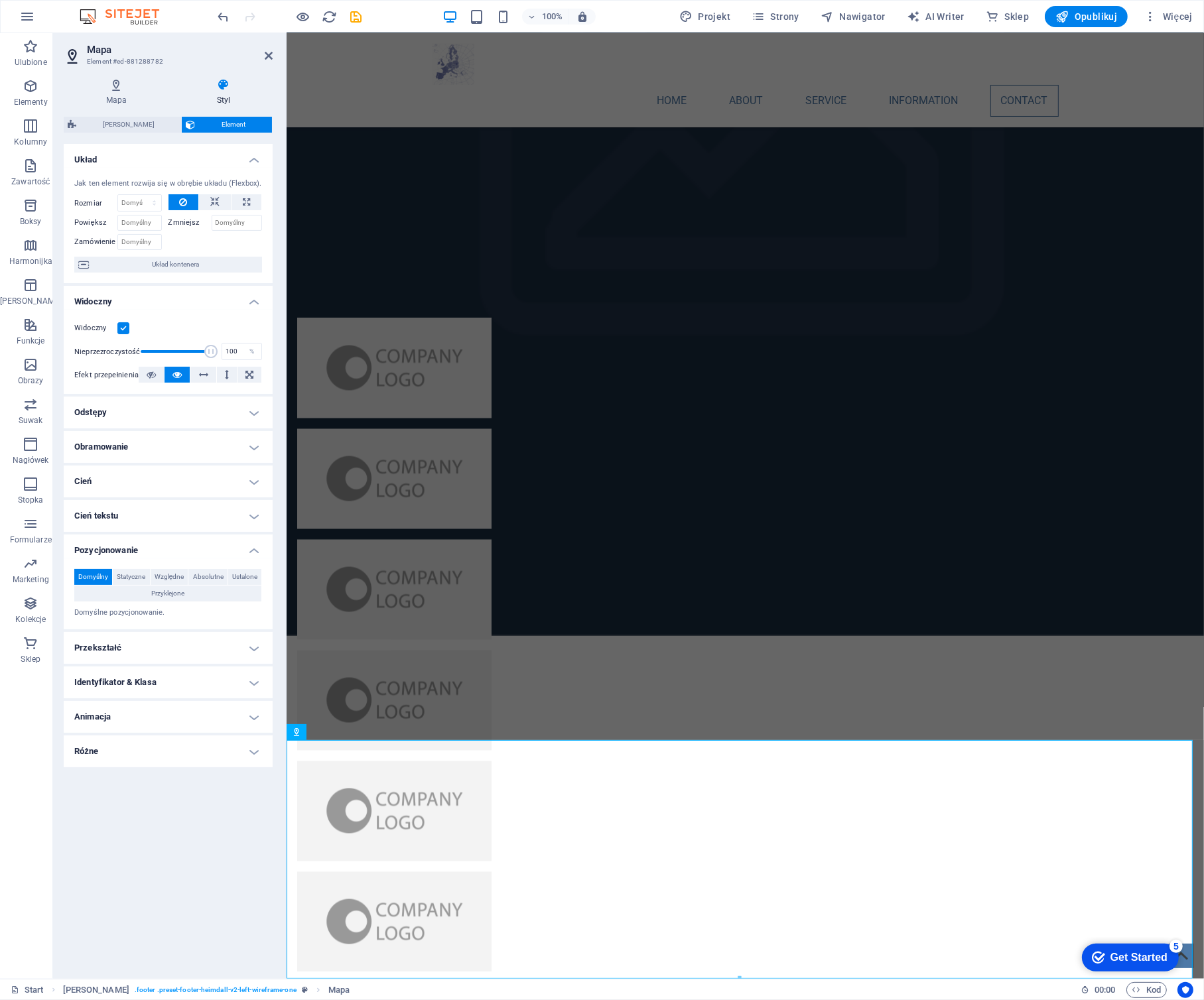
click at [177, 649] on h4 "Przekształć" at bounding box center [168, 648] width 209 height 32
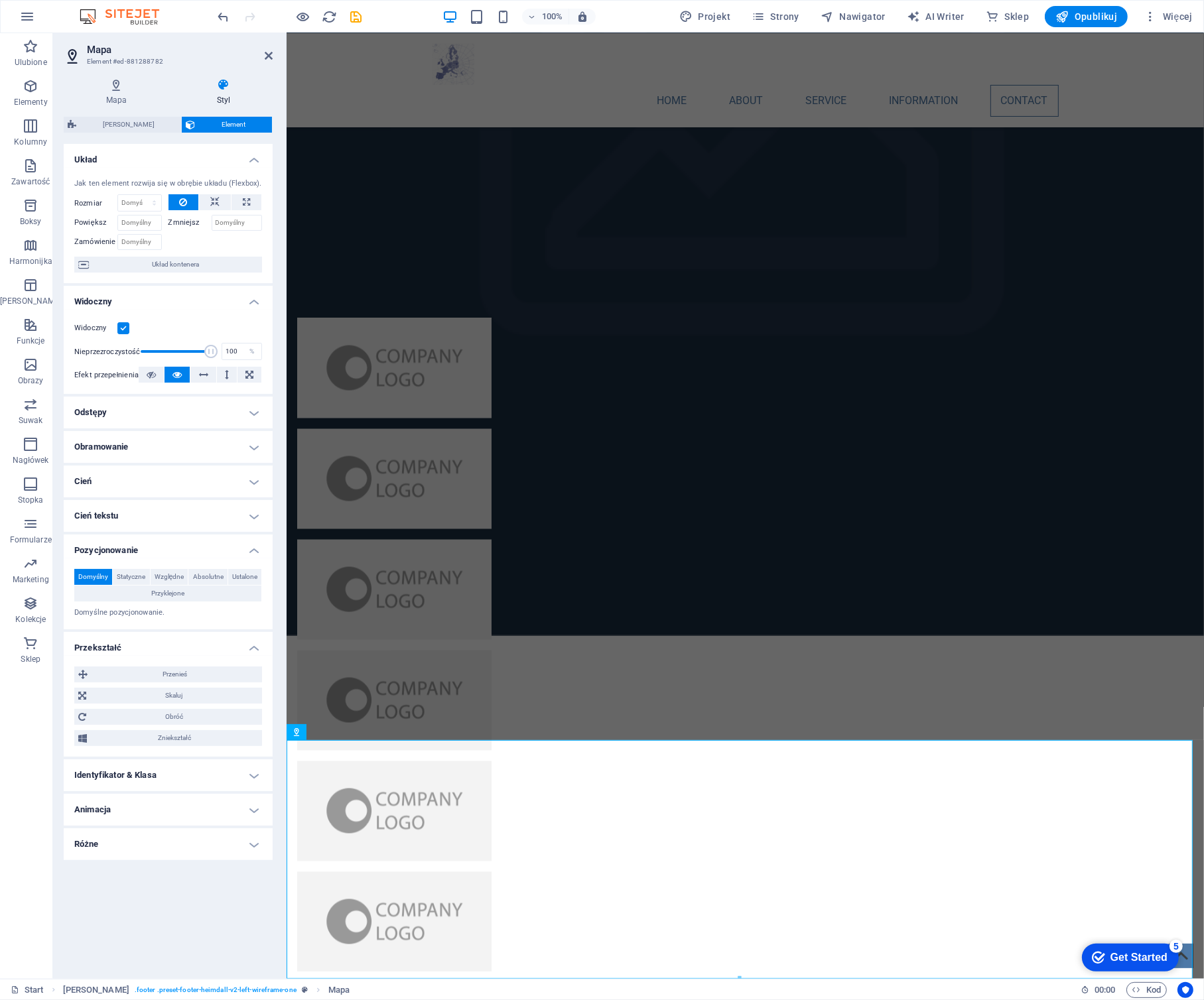
click at [177, 816] on h4 "Animacja" at bounding box center [168, 809] width 209 height 32
click at [177, 888] on h4 "Różne" at bounding box center [168, 887] width 209 height 32
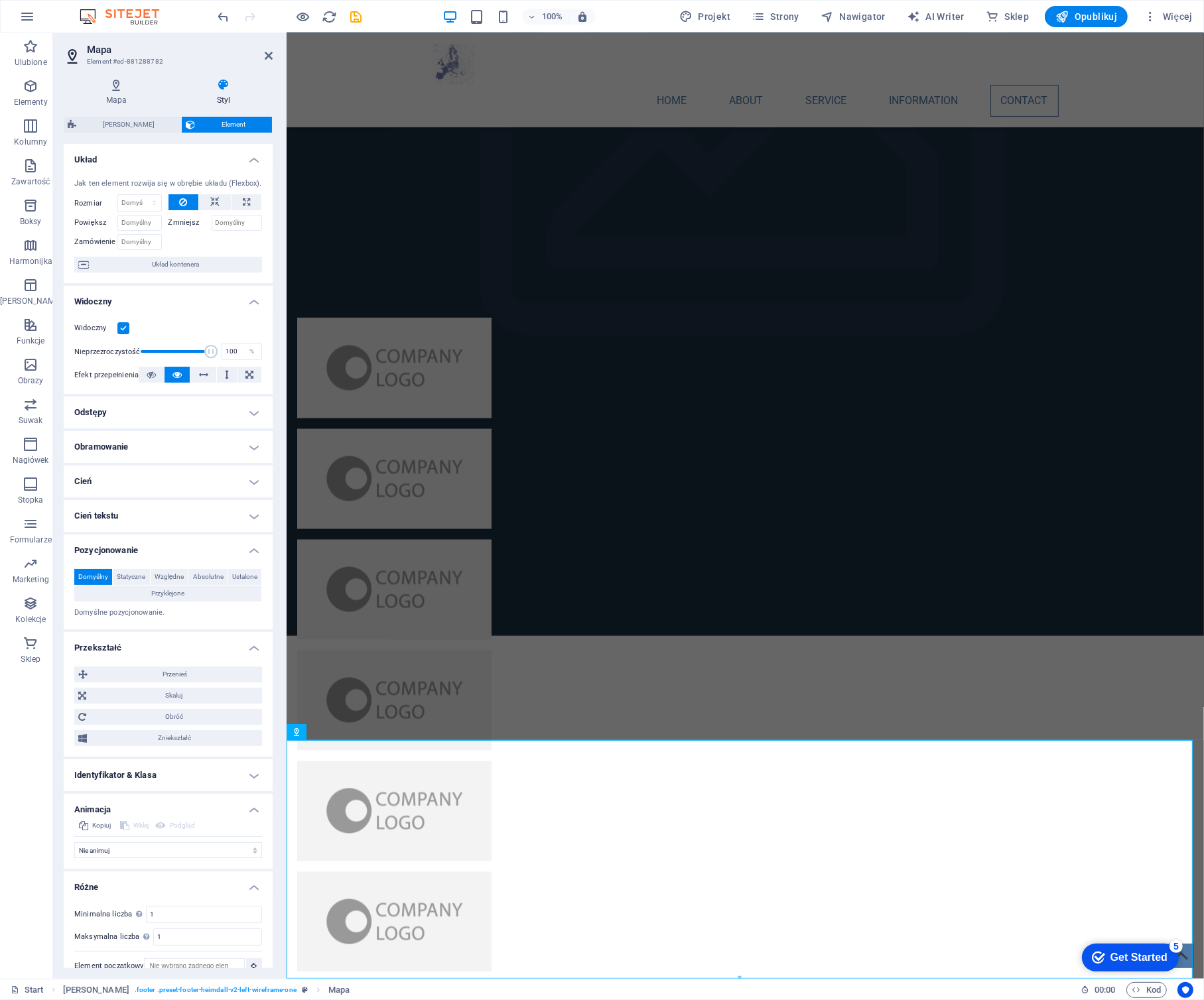
click at [193, 778] on h4 "Identyfikator & Klasa" at bounding box center [168, 775] width 209 height 32
click at [156, 802] on span "(div)" at bounding box center [153, 799] width 12 height 7
click at [265, 56] on icon at bounding box center [268, 56] width 8 height 11
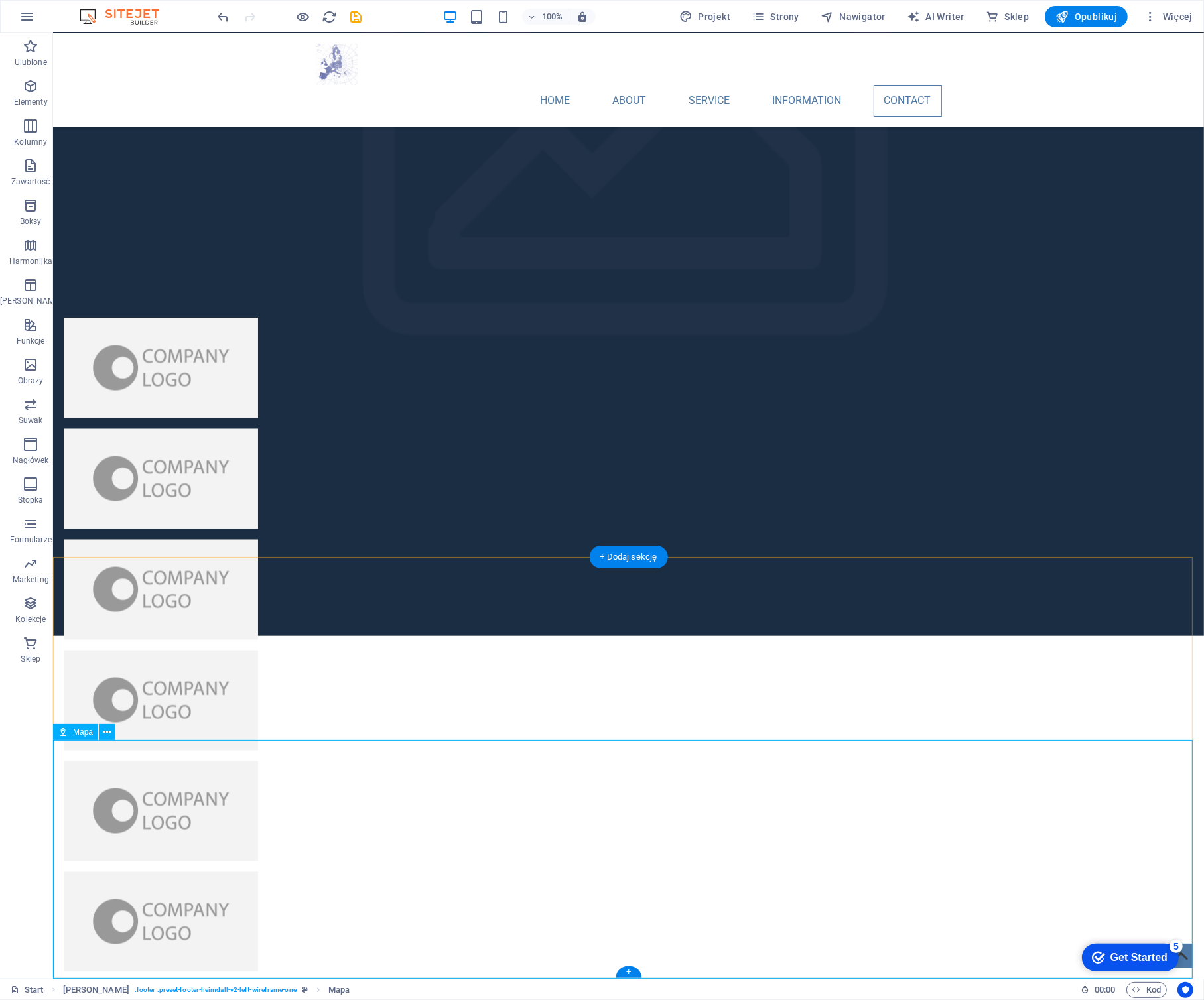
drag, startPoint x: 697, startPoint y: 17, endPoint x: 48, endPoint y: 47, distance: 649.7
click at [697, 17] on span "Projekt" at bounding box center [705, 17] width 51 height 14
select select "px"
select select "400"
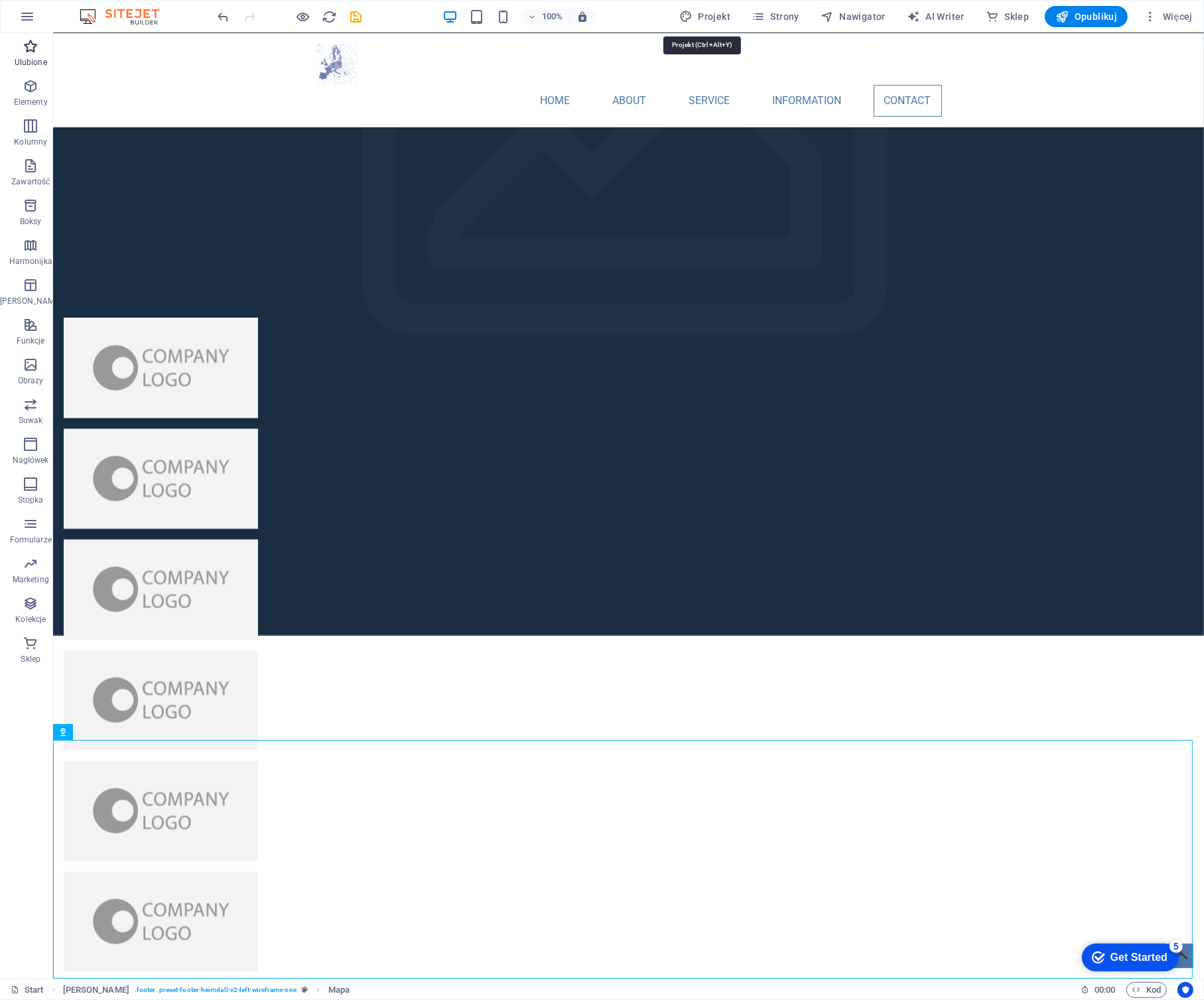
select select "px"
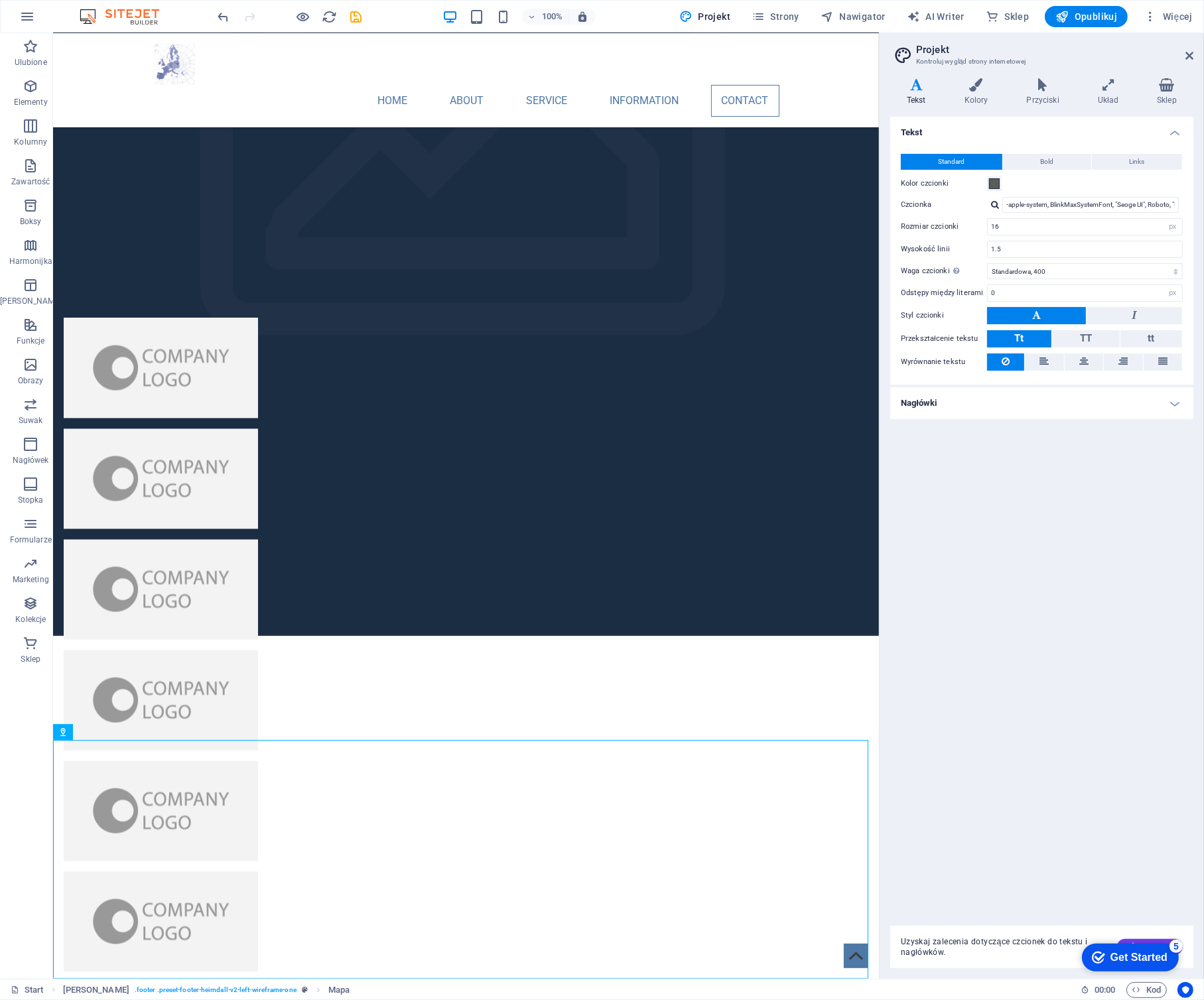
drag, startPoint x: 127, startPoint y: 17, endPoint x: 144, endPoint y: 25, distance: 18.8
click at [127, 17] on img at bounding box center [126, 16] width 99 height 16
click at [1190, 56] on icon at bounding box center [1189, 56] width 8 height 11
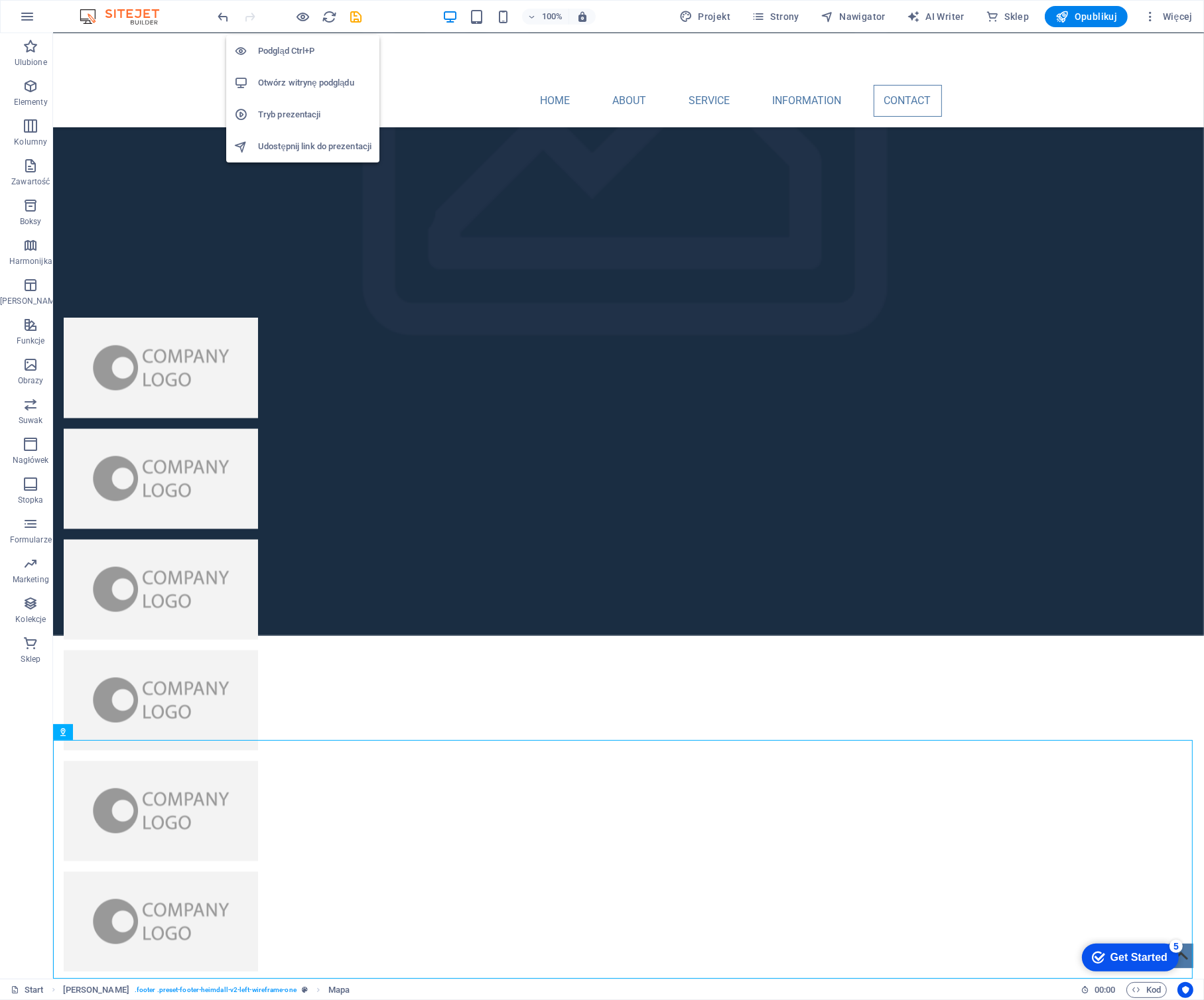
drag, startPoint x: 301, startPoint y: 14, endPoint x: 318, endPoint y: 44, distance: 34.5
click at [301, 14] on icon "button" at bounding box center [304, 17] width 15 height 15
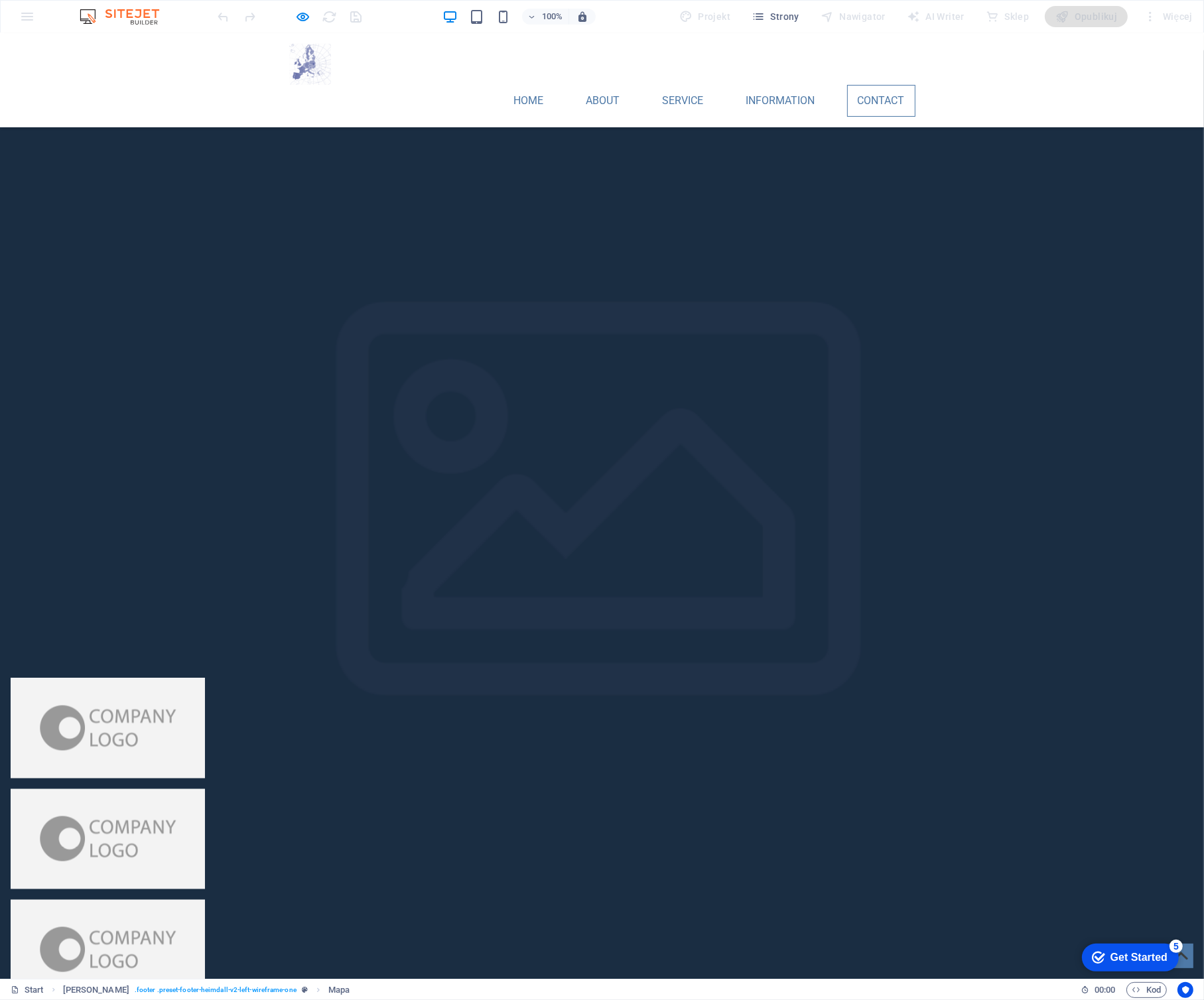
drag, startPoint x: 612, startPoint y: 806, endPoint x: 611, endPoint y: 816, distance: 10.0
click at [244, 42] on div "Home About Service Information Contact" at bounding box center [602, 80] width 1204 height 94
drag, startPoint x: 525, startPoint y: 831, endPoint x: 698, endPoint y: 904, distance: 187.8
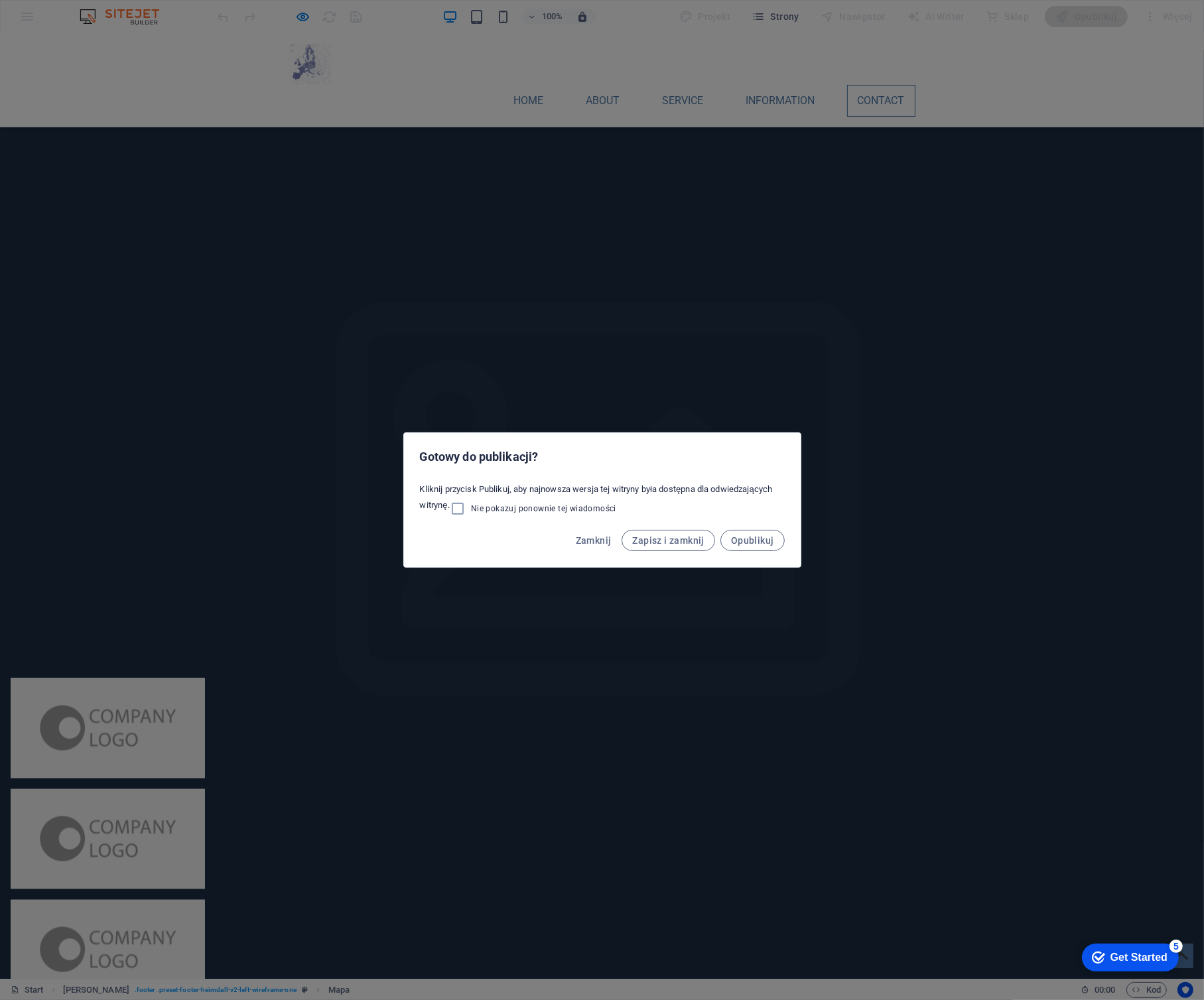
click at [11, 2] on div "Gotowy do publikacji? Kliknij przycisk Publikuj, aby najnowsza wersja tej witry…" at bounding box center [602, 500] width 1204 height 1000
click at [591, 544] on span "Zamknij" at bounding box center [594, 540] width 36 height 11
